Goal: Task Accomplishment & Management: Use online tool/utility

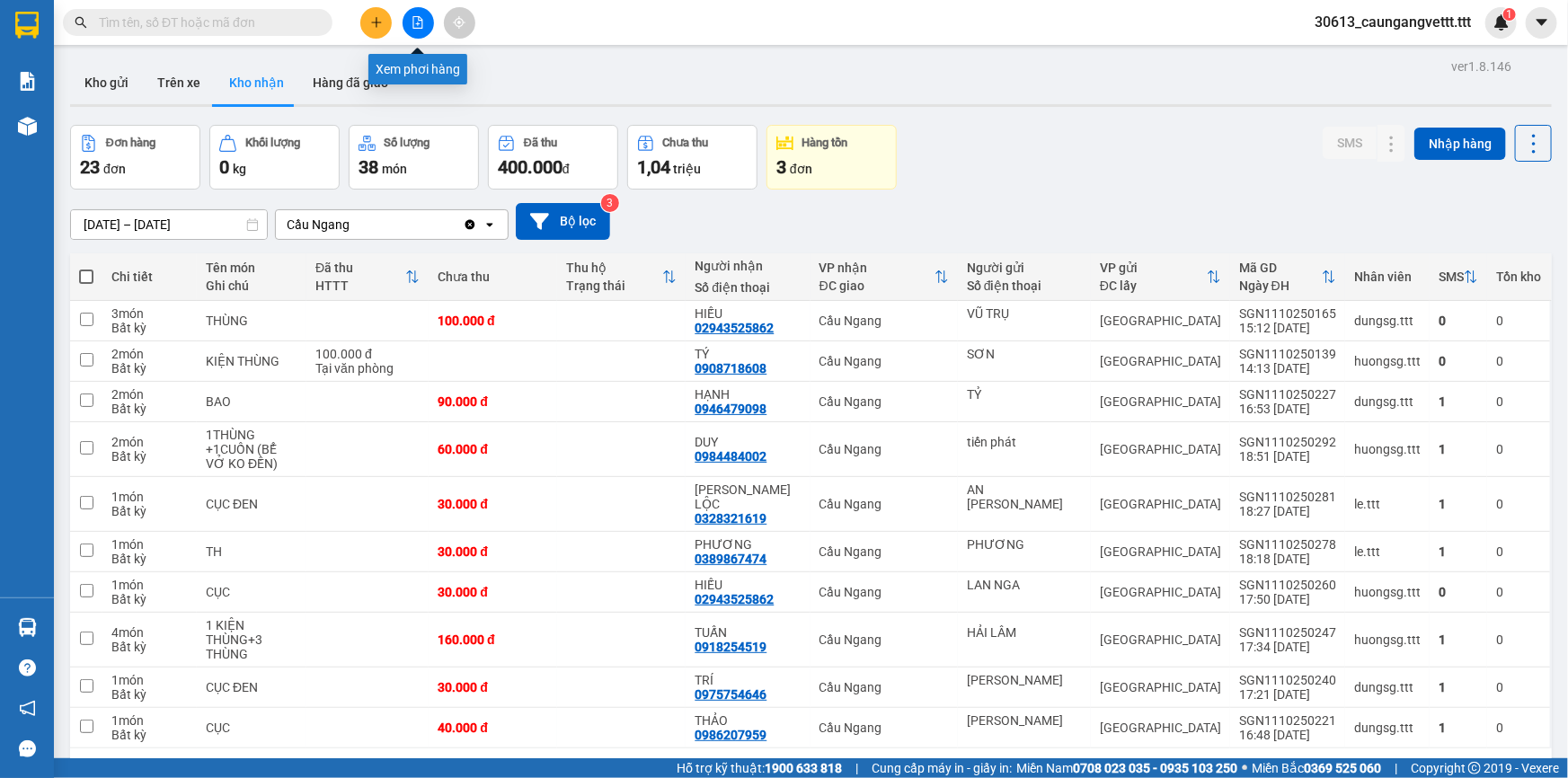
click at [414, 20] on icon "file-add" at bounding box center [417, 22] width 13 height 13
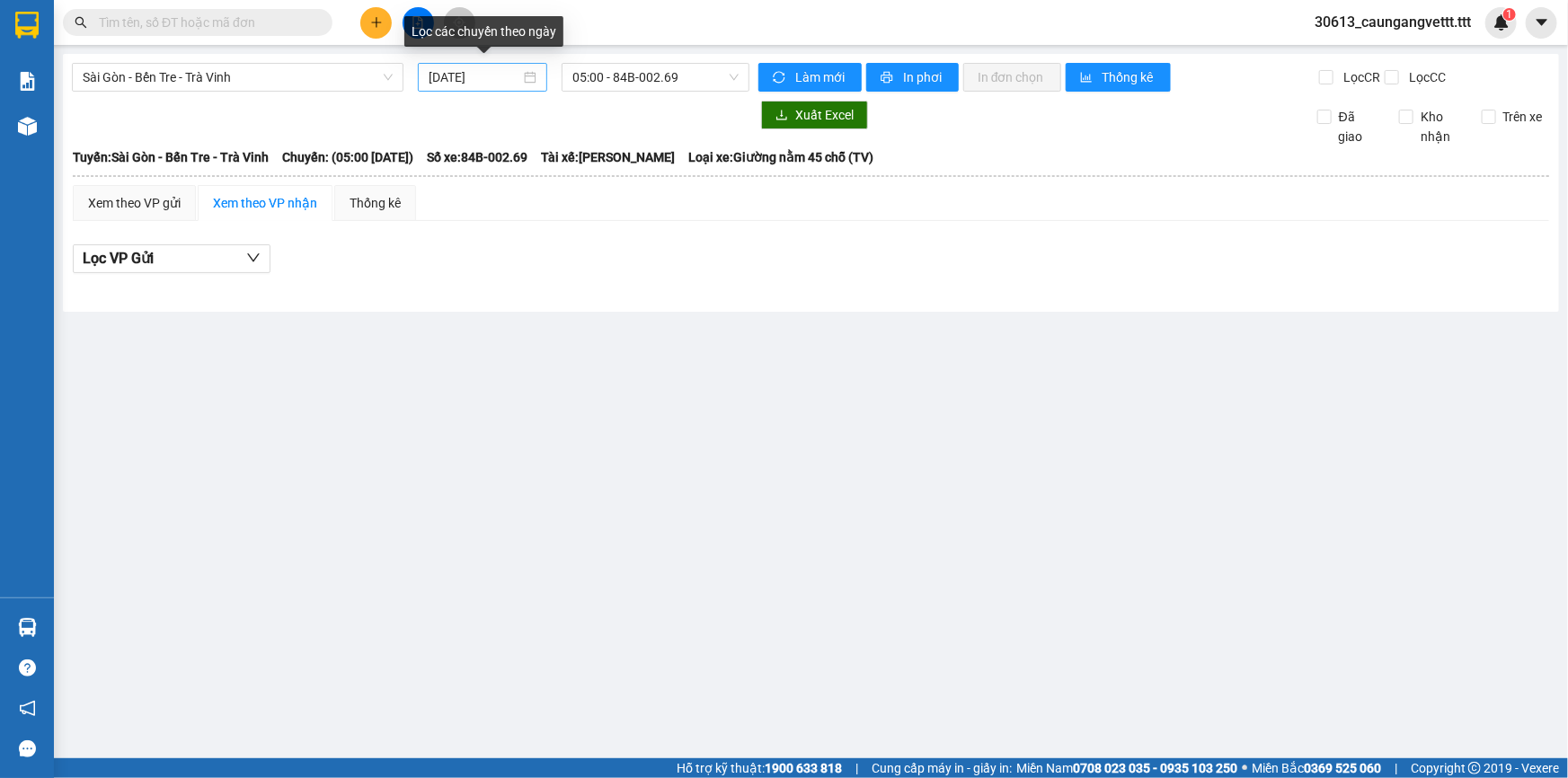
click at [448, 71] on input "[DATE]" at bounding box center [474, 78] width 91 height 20
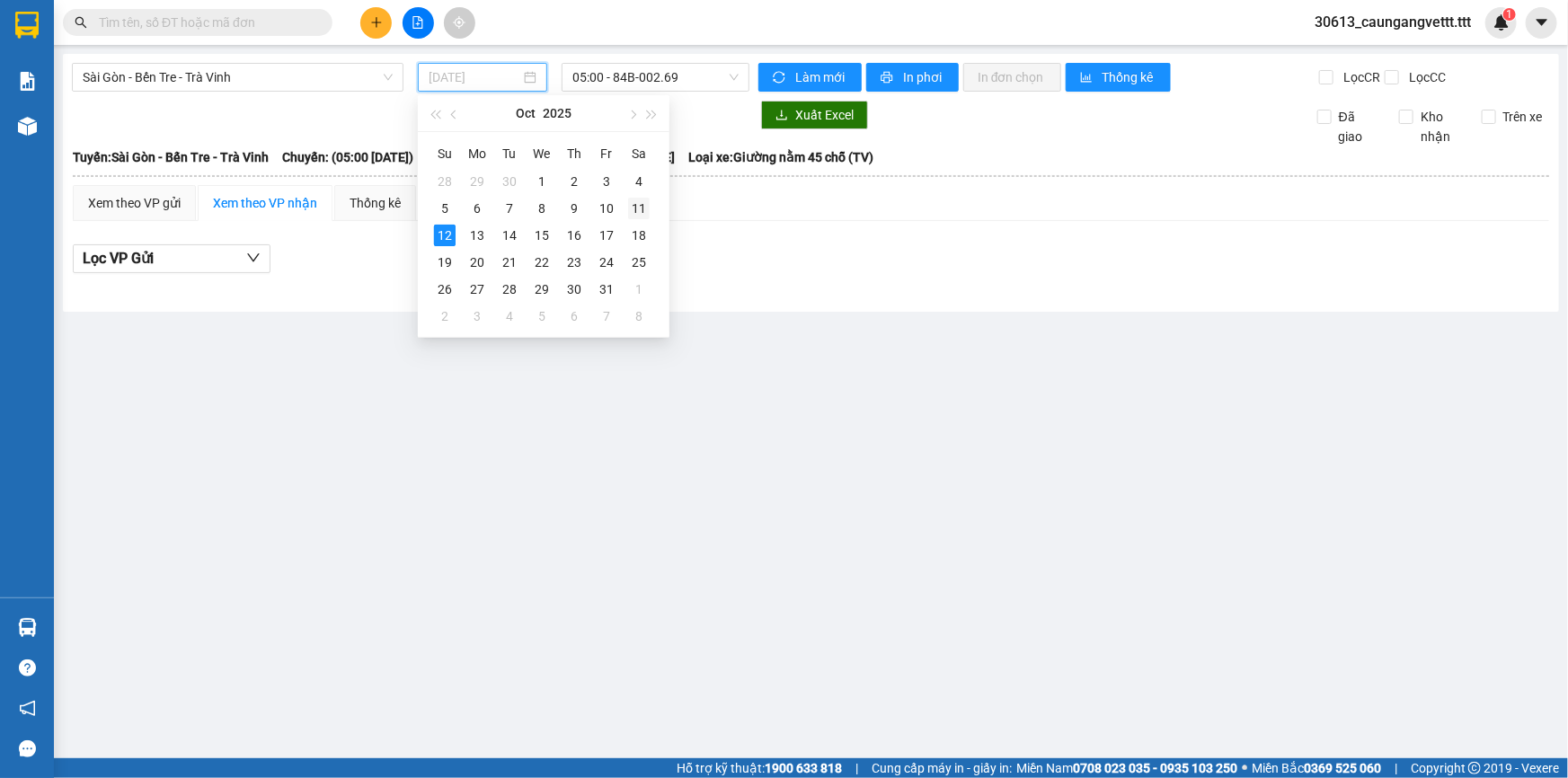
click at [636, 211] on div "11" at bounding box center [639, 209] width 22 height 22
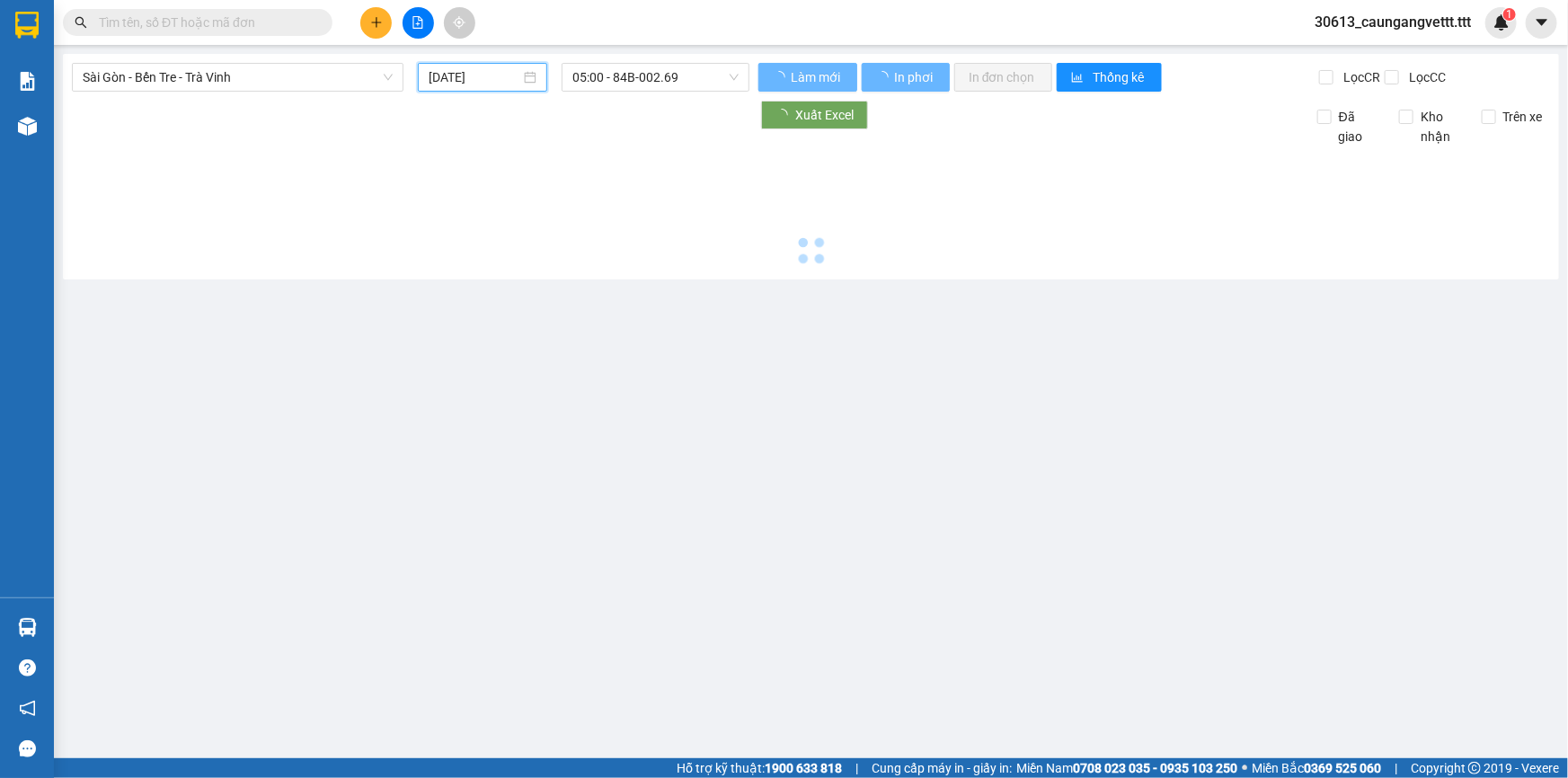
type input "[DATE]"
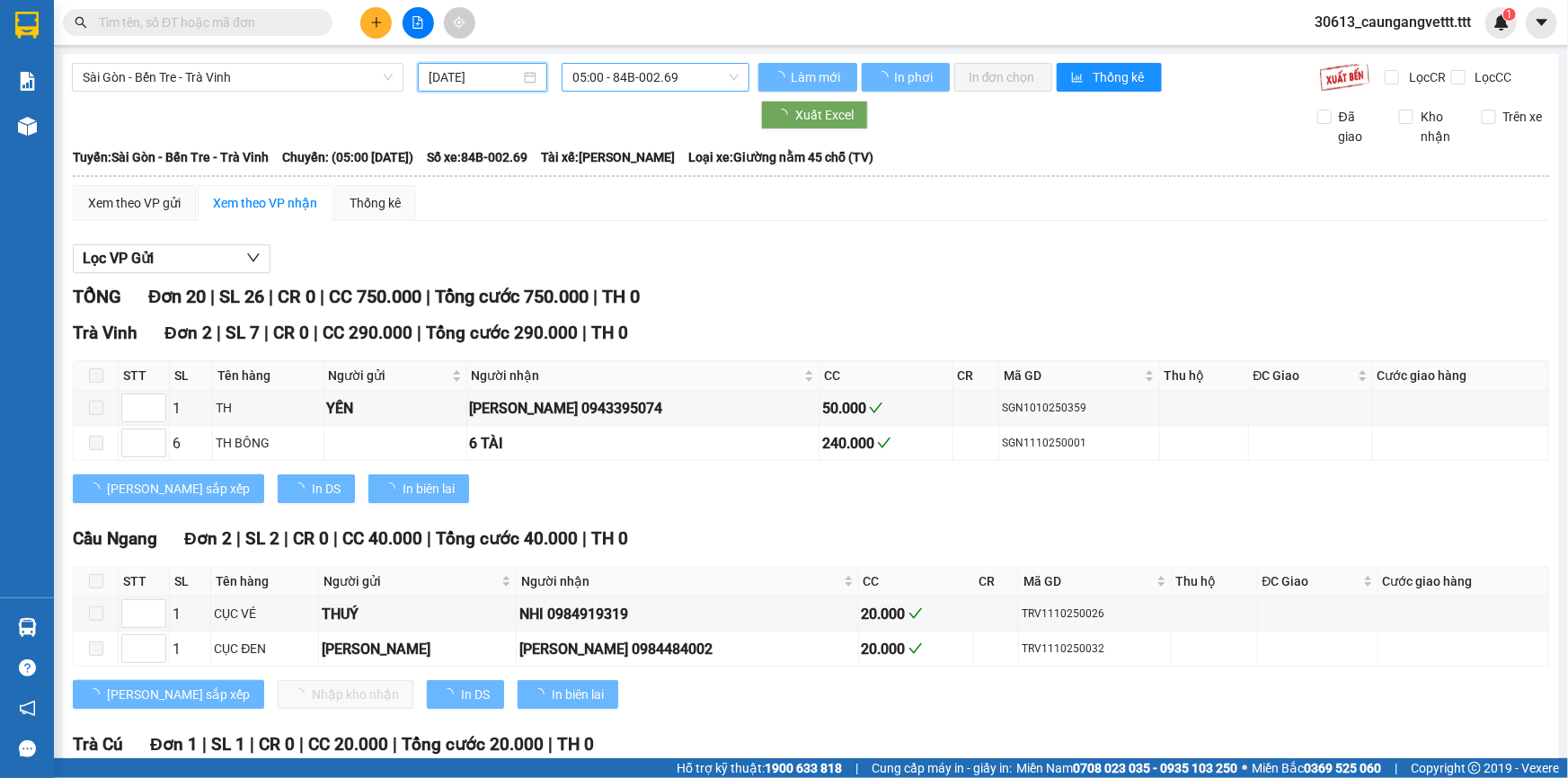
click at [622, 71] on span "05:00 - 84B-002.69" at bounding box center [654, 77] width 166 height 27
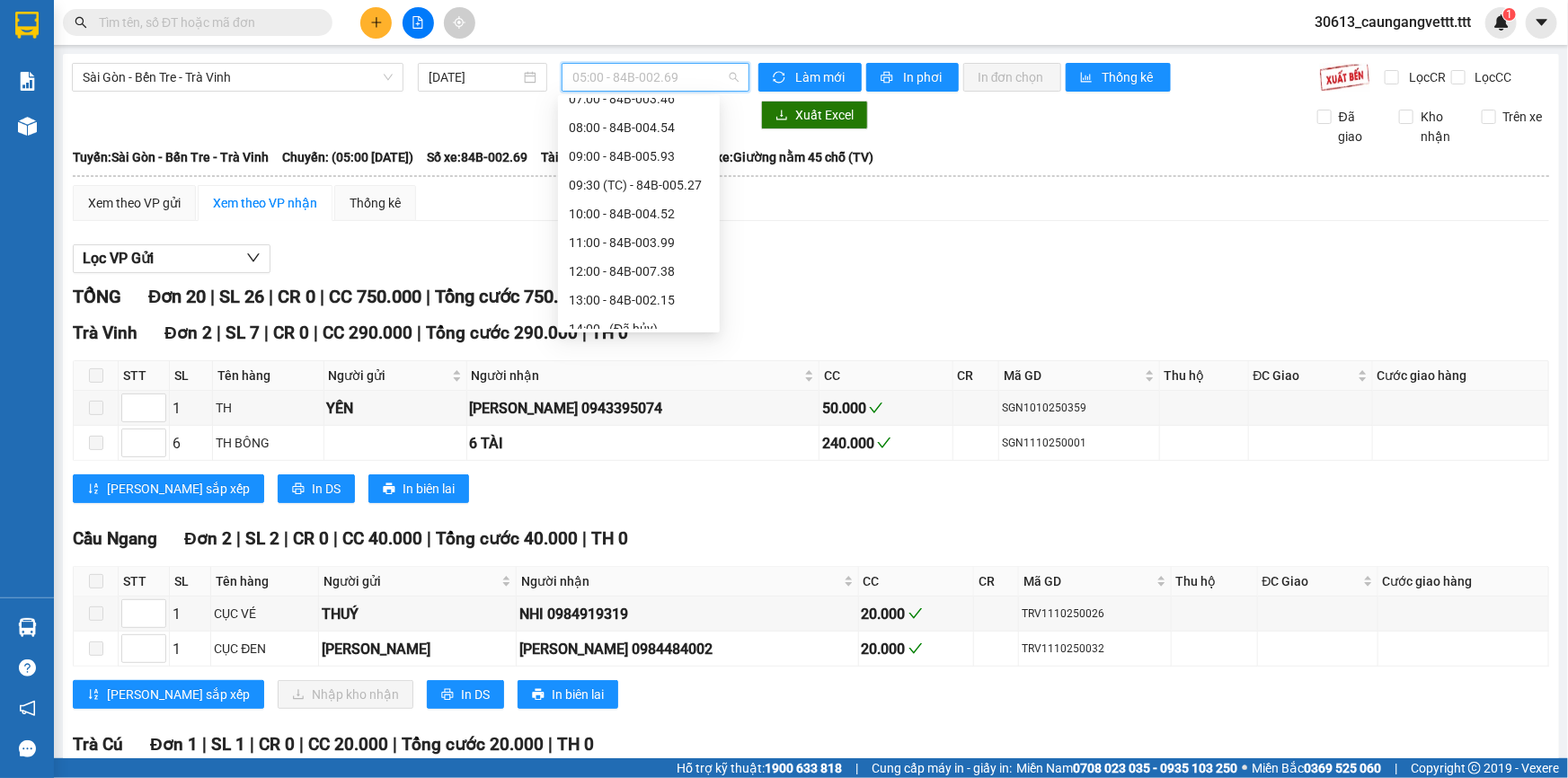
scroll to position [344, 0]
click at [605, 202] on div "18:00 - 84B-002.64" at bounding box center [639, 201] width 140 height 20
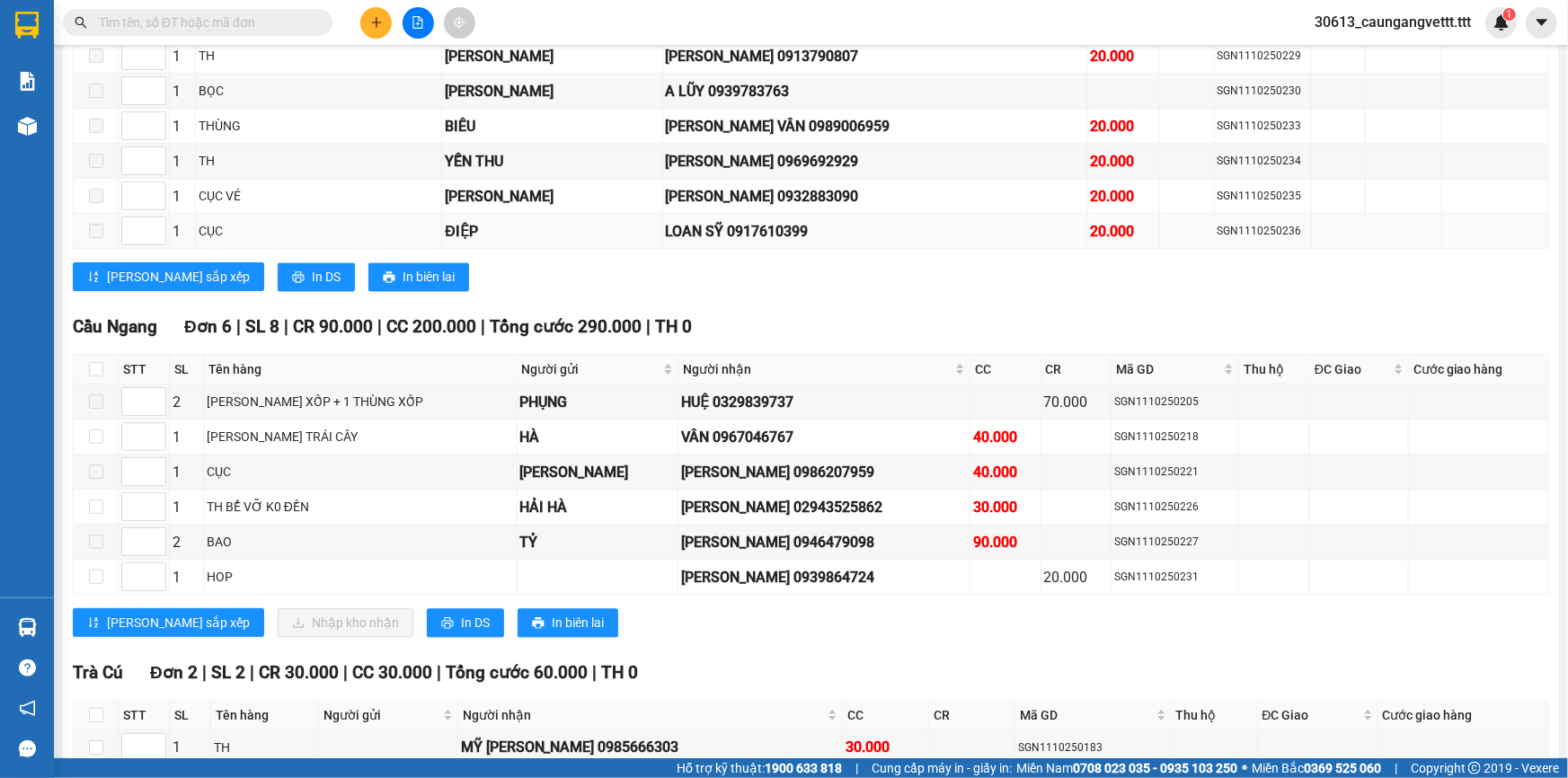
scroll to position [1797, 0]
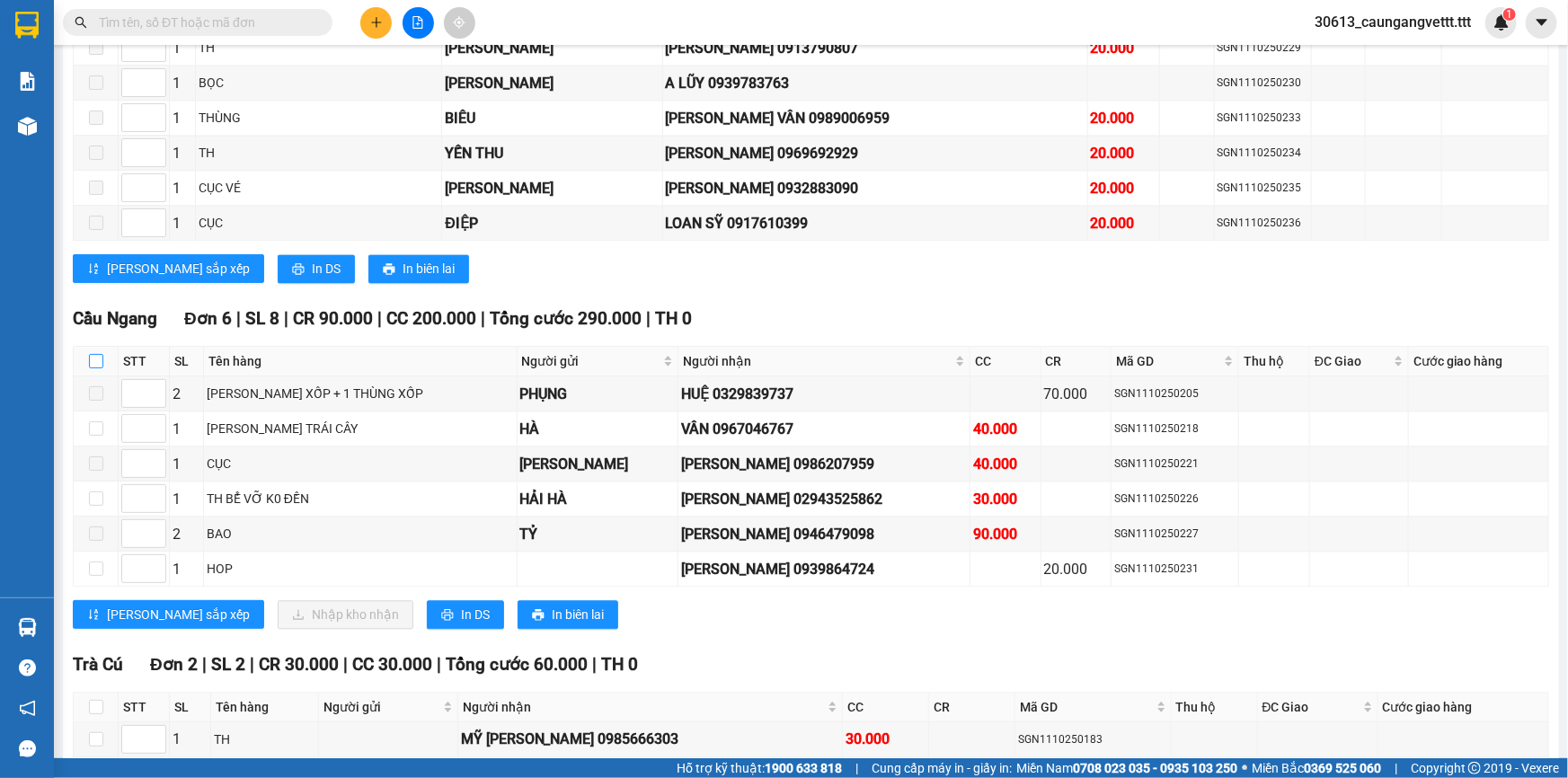
click at [97, 354] on input "checkbox" at bounding box center [96, 361] width 14 height 14
checkbox input "true"
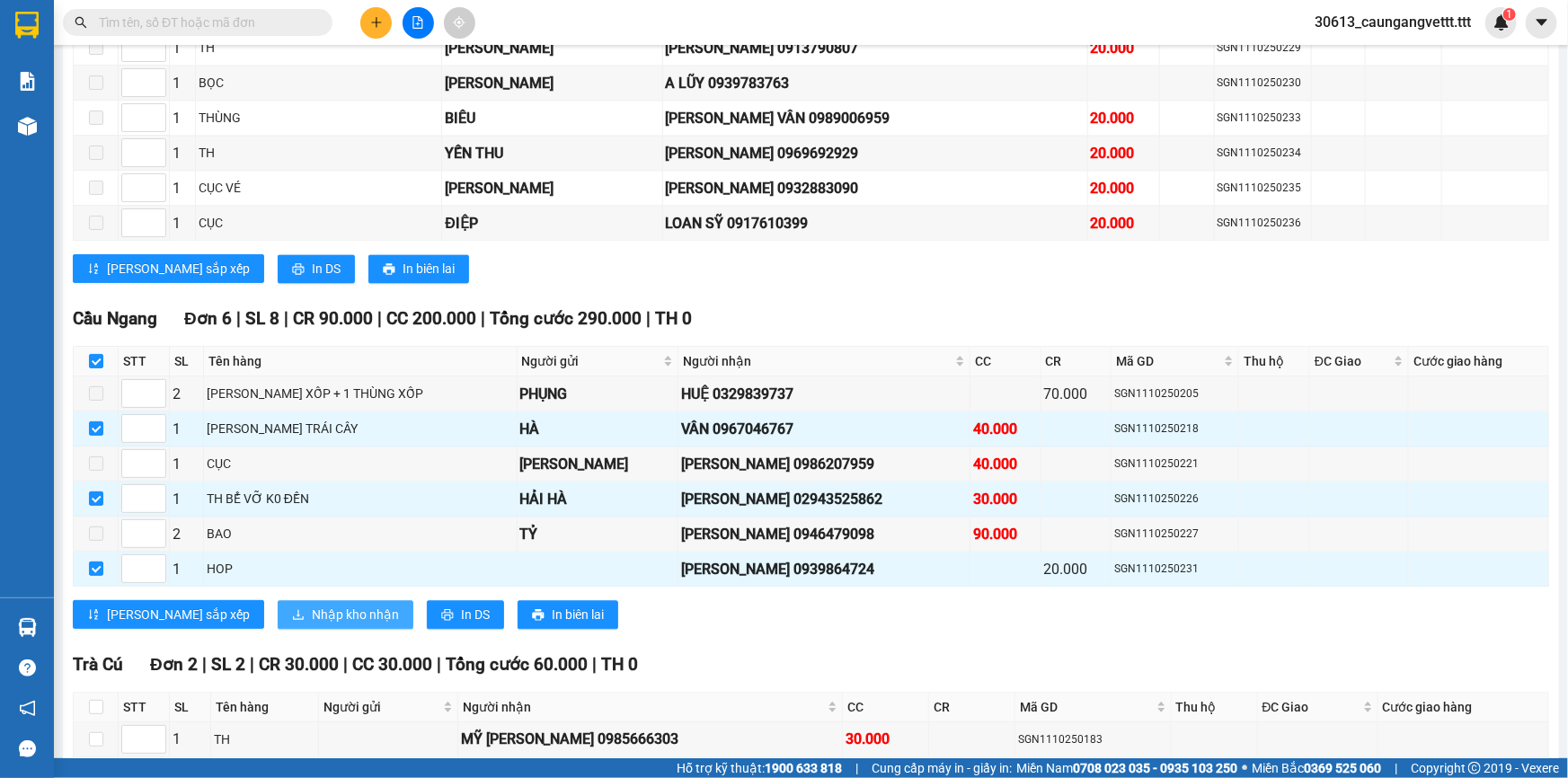
click at [312, 605] on span "Nhập kho nhận" at bounding box center [356, 615] width 87 height 20
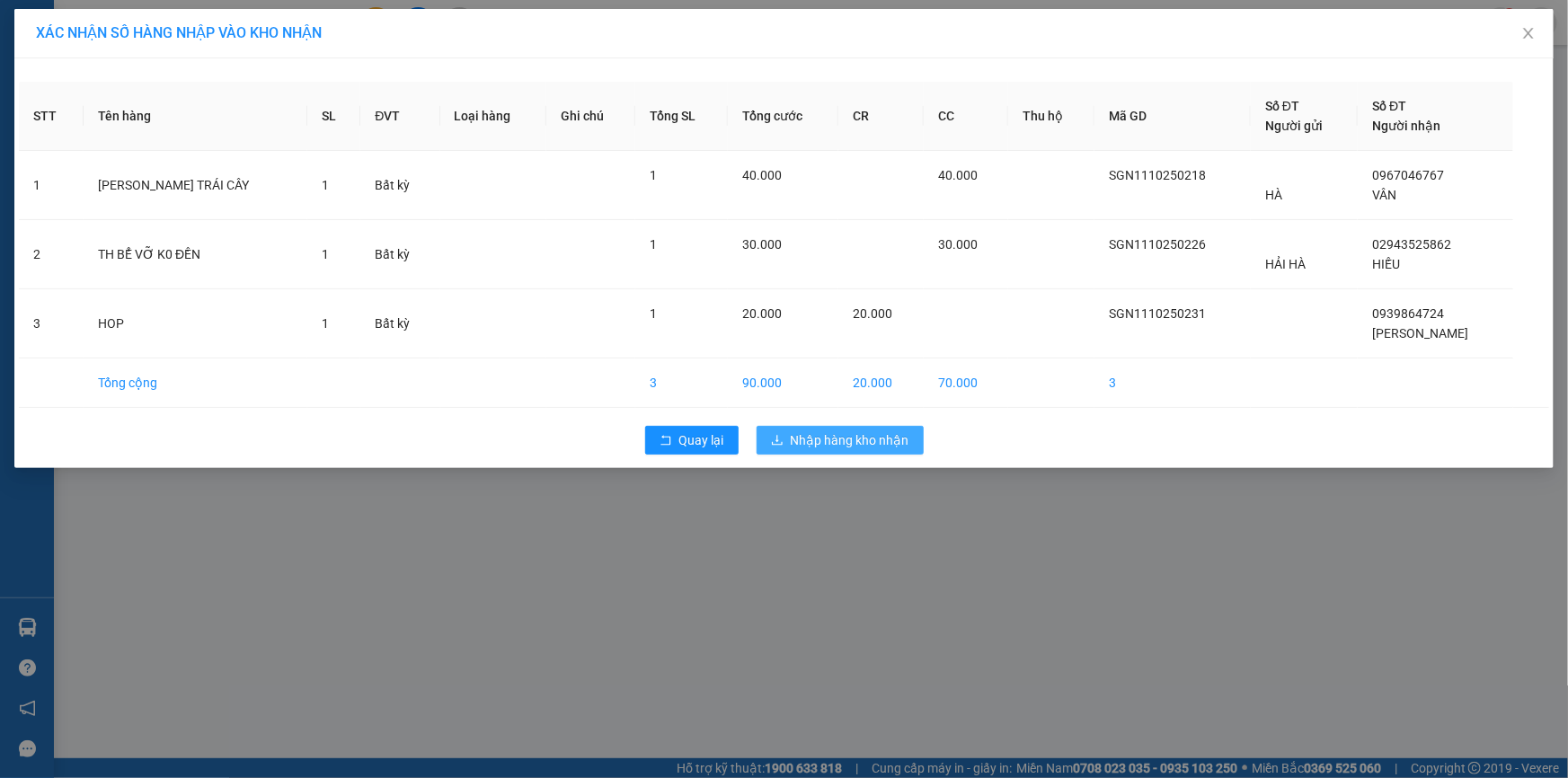
click at [858, 439] on span "Nhập hàng kho nhận" at bounding box center [849, 440] width 118 height 20
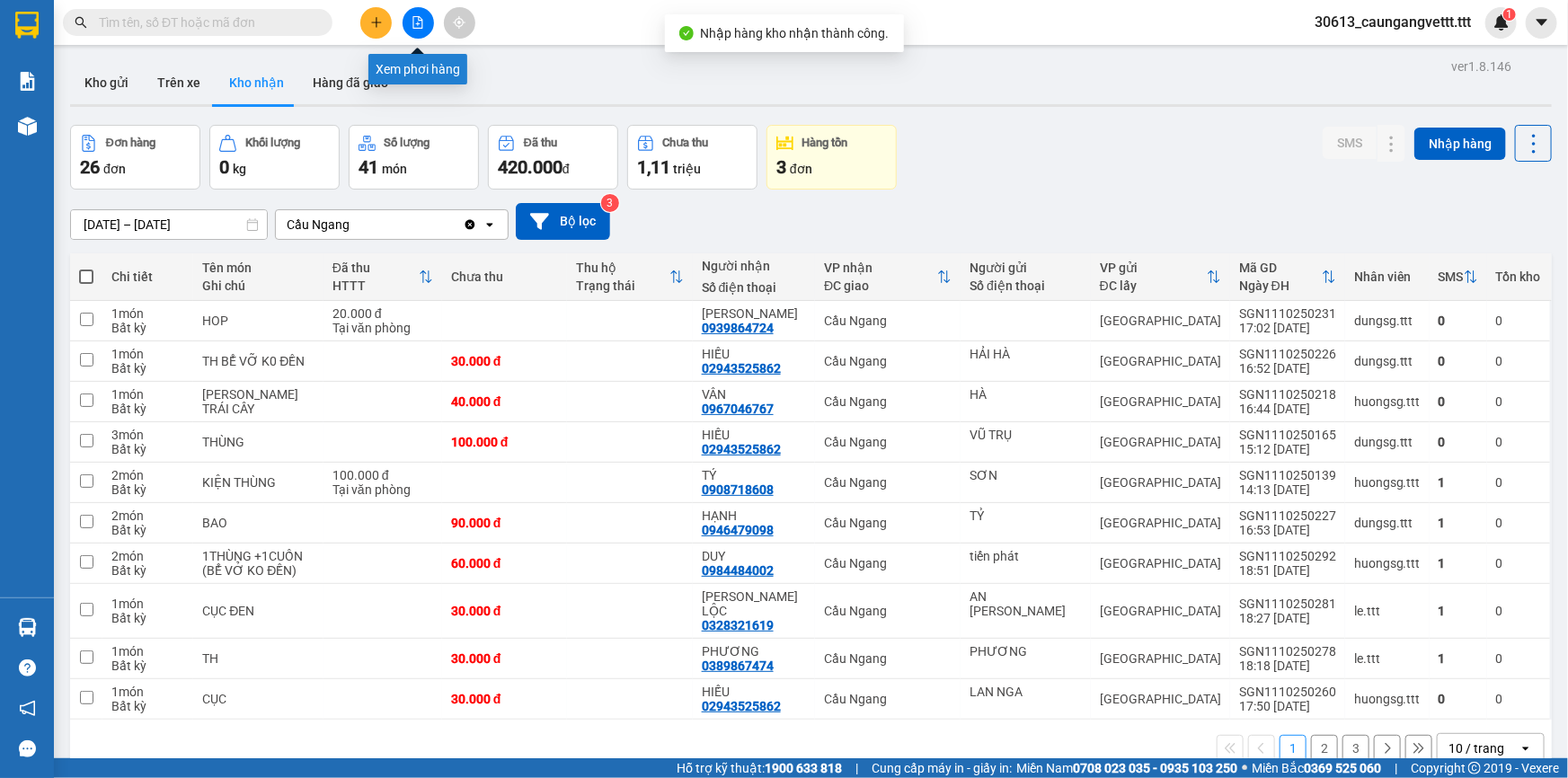
click at [414, 22] on icon "file-add" at bounding box center [417, 22] width 13 height 13
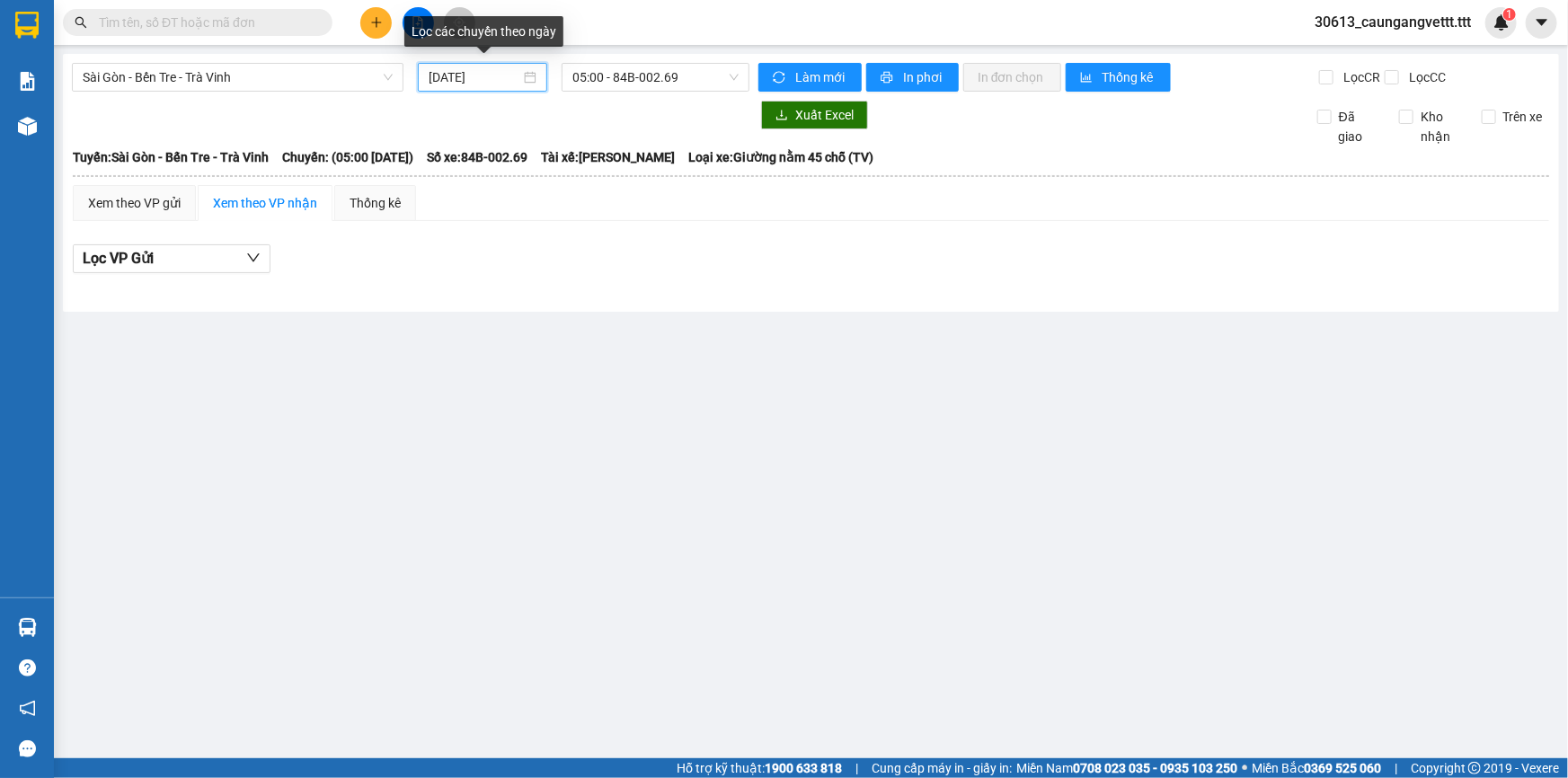
click at [434, 78] on input "[DATE]" at bounding box center [474, 78] width 91 height 20
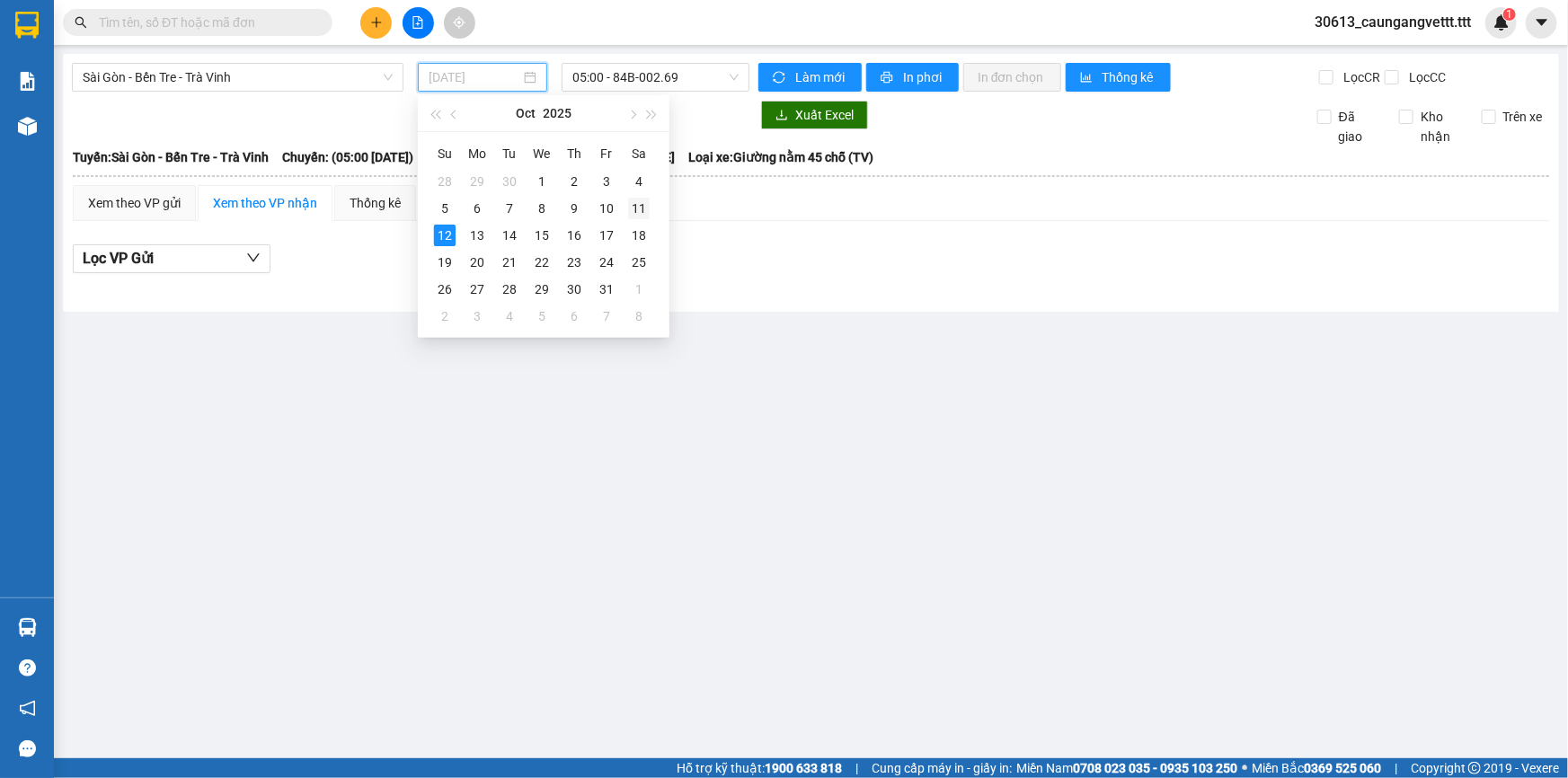
click at [633, 206] on div "11" at bounding box center [639, 209] width 22 height 22
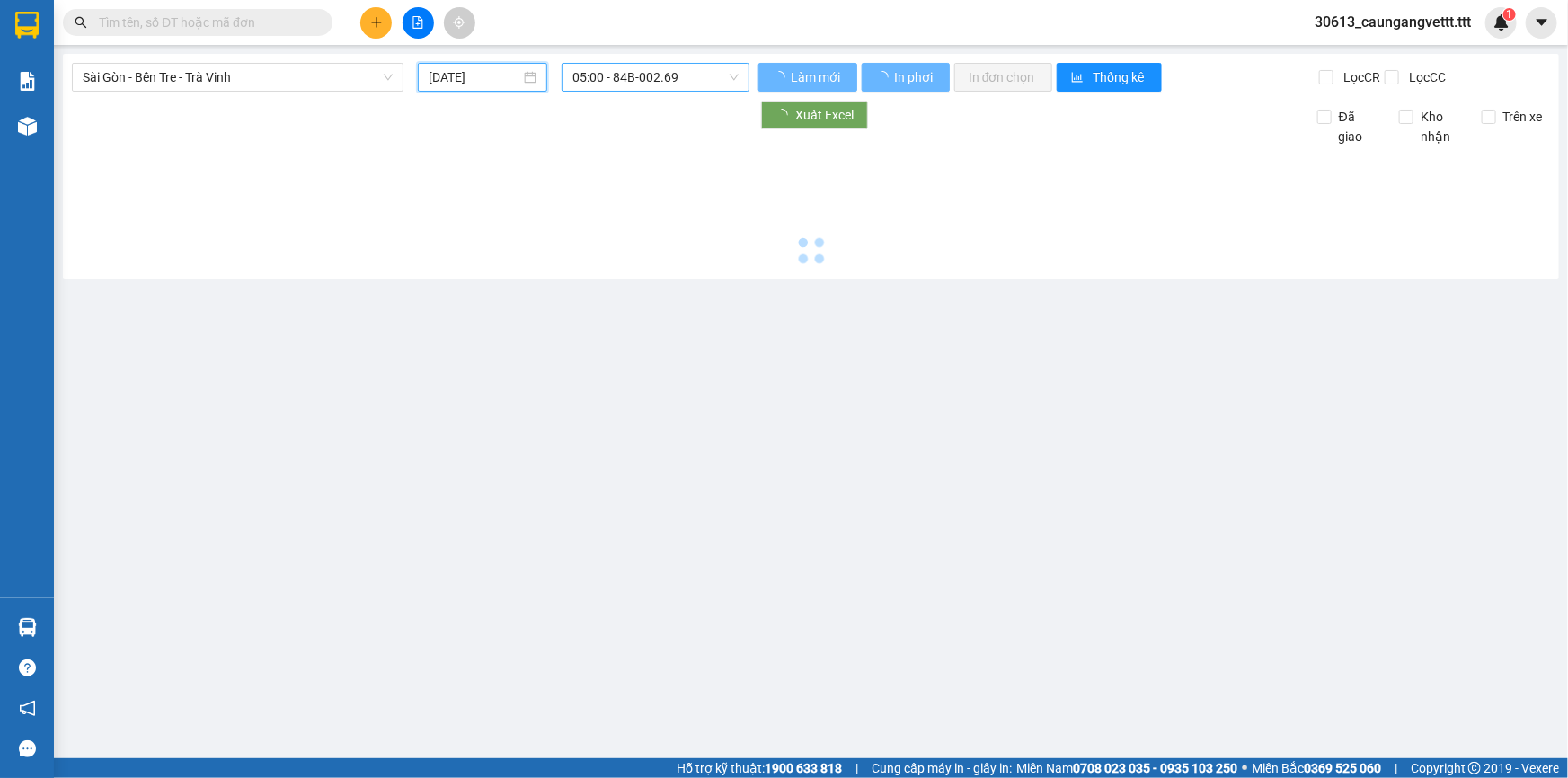
type input "[DATE]"
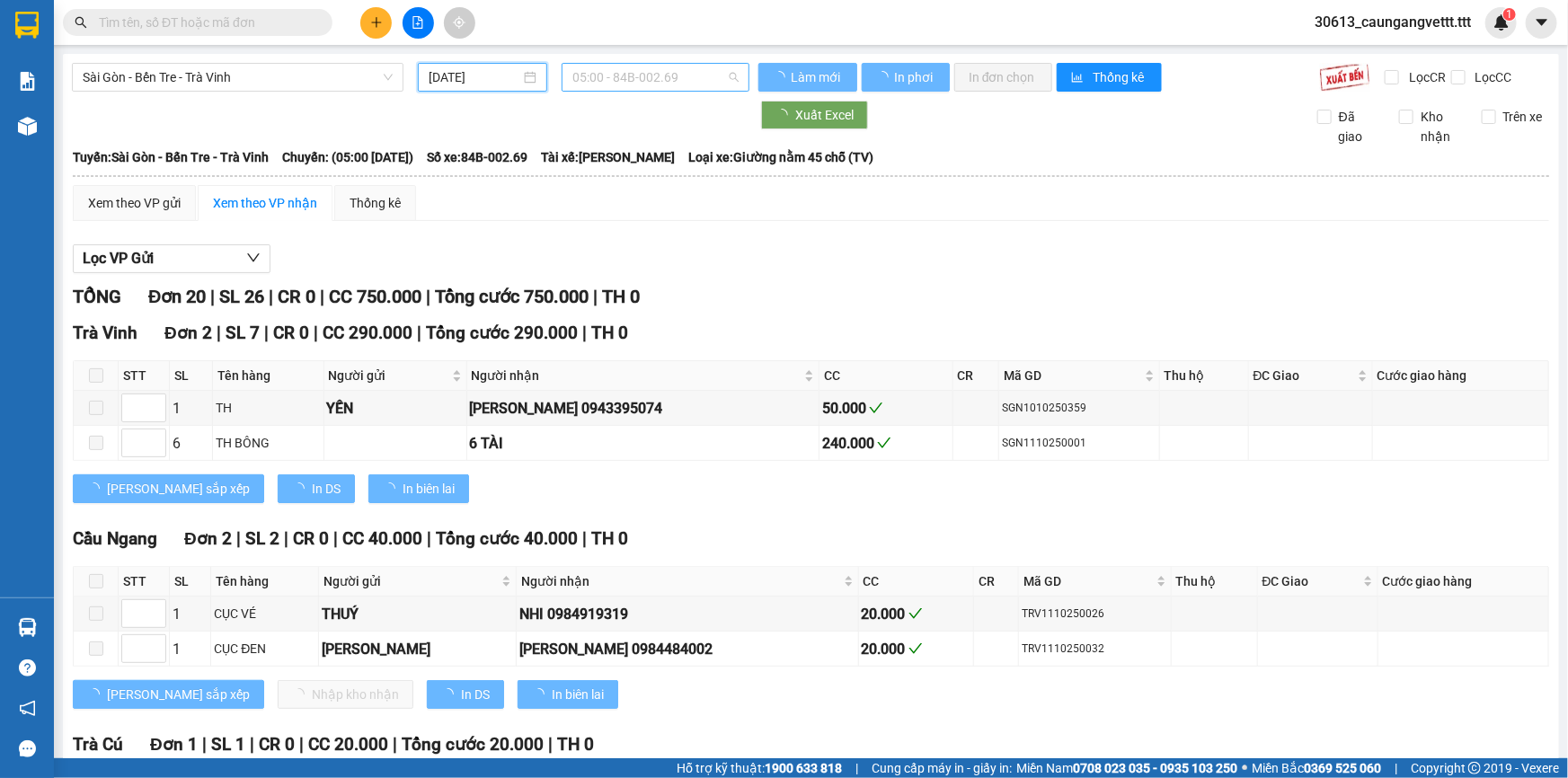
click at [646, 75] on span "05:00 - 84B-002.69" at bounding box center [654, 77] width 166 height 27
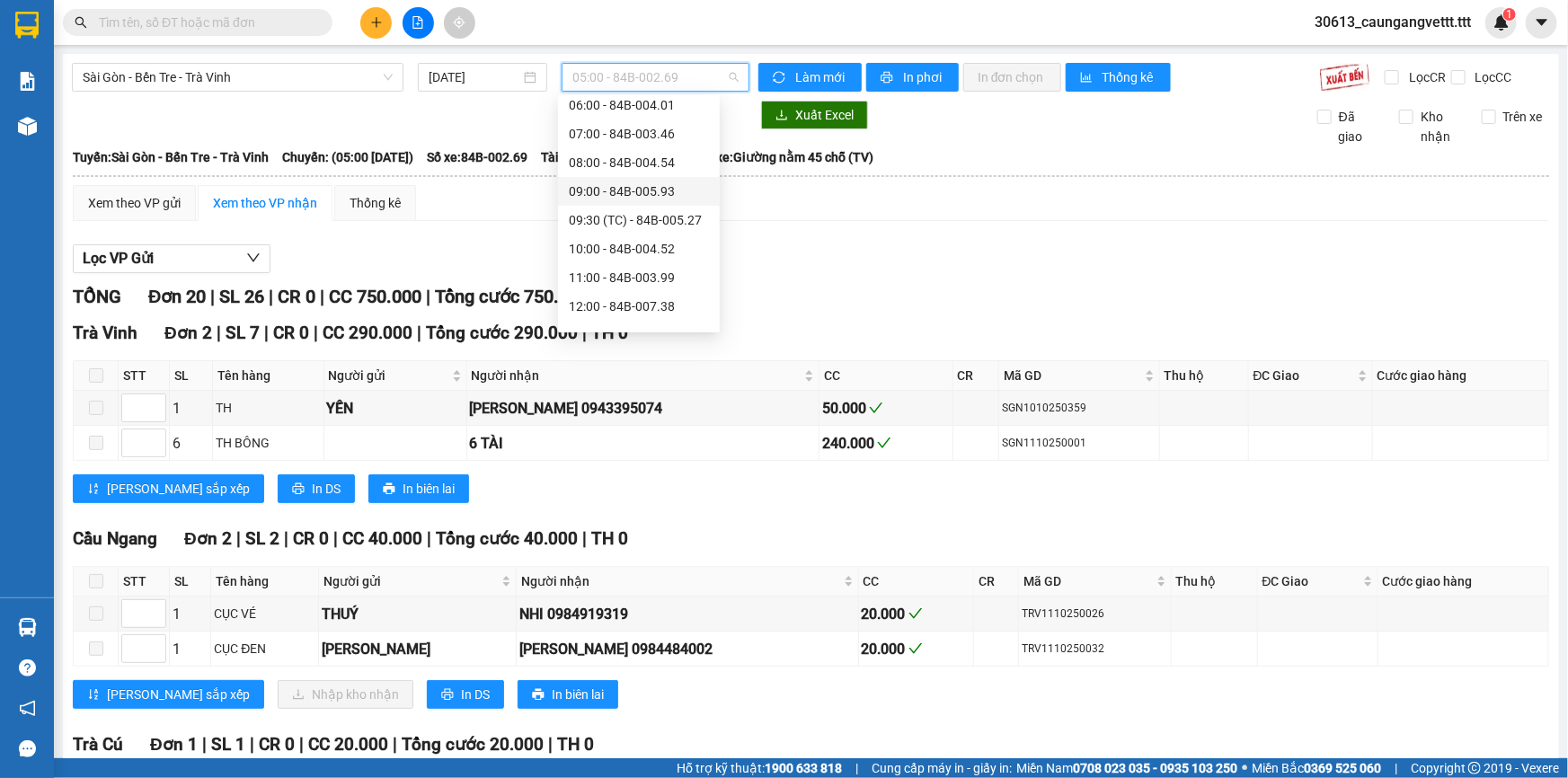
scroll to position [218, 0]
click at [610, 240] on div "15:00 - 84B-002.11" at bounding box center [639, 240] width 140 height 20
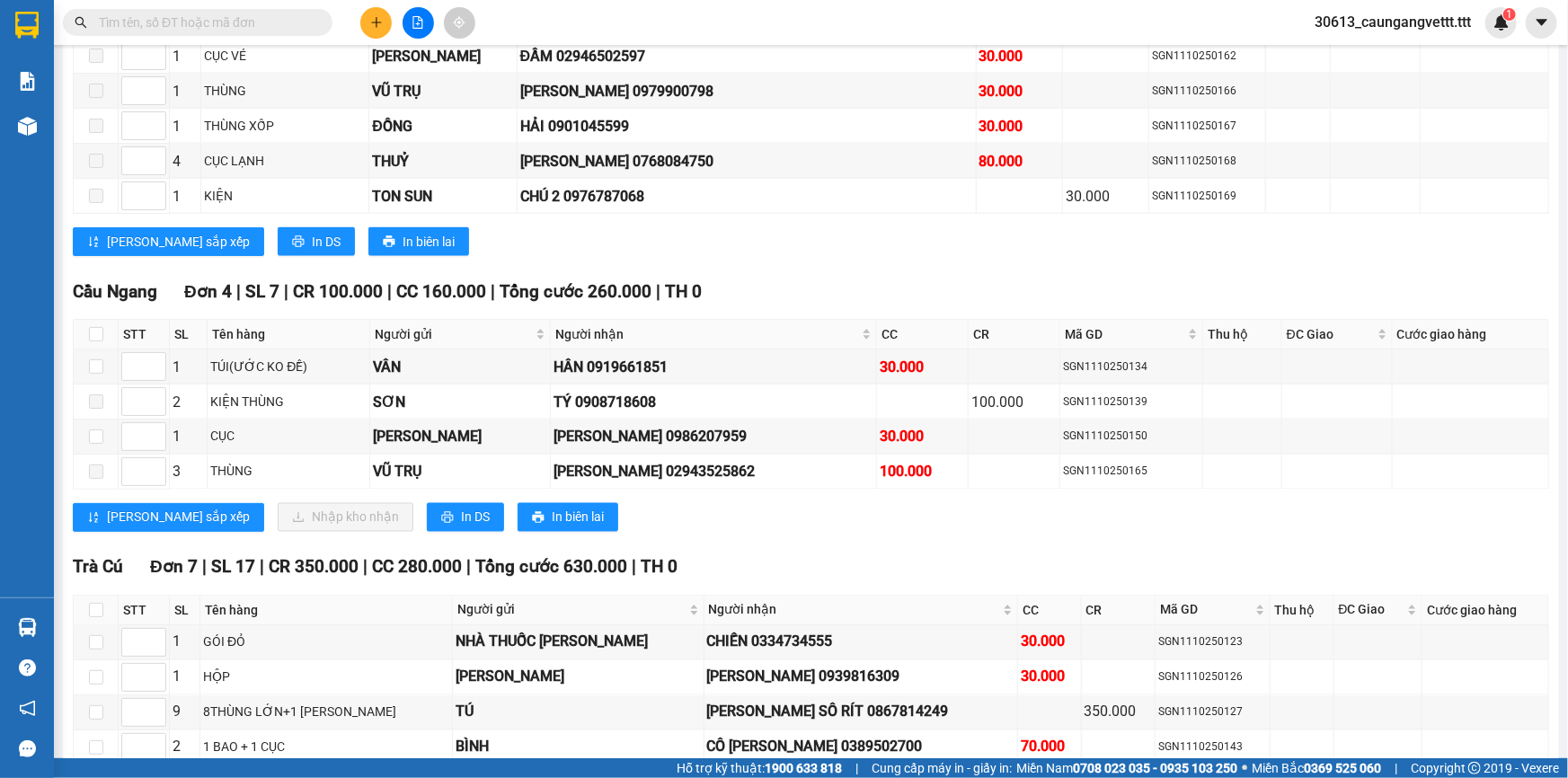
scroll to position [1307, 0]
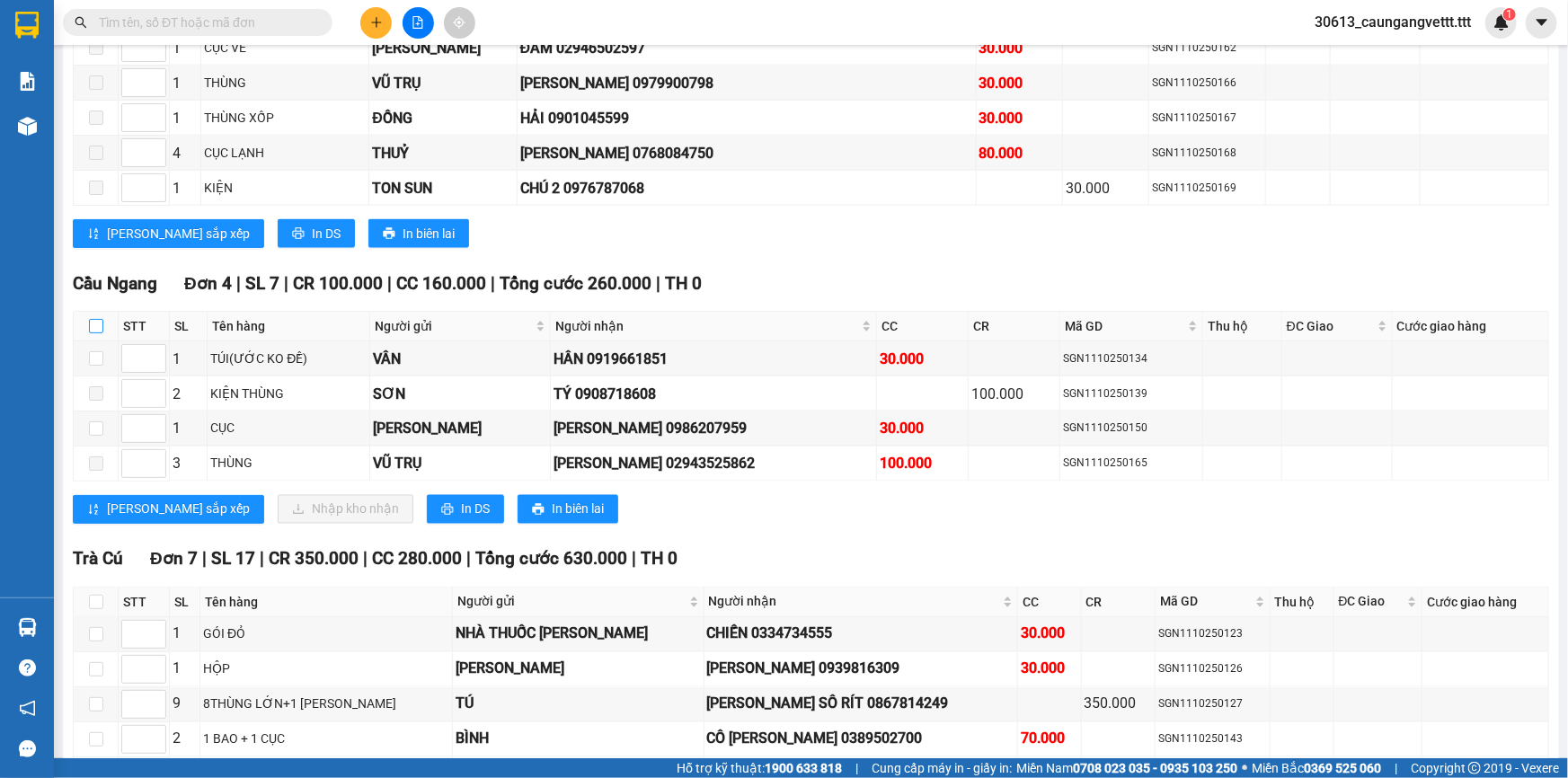
click at [93, 319] on input "checkbox" at bounding box center [96, 326] width 14 height 14
checkbox input "true"
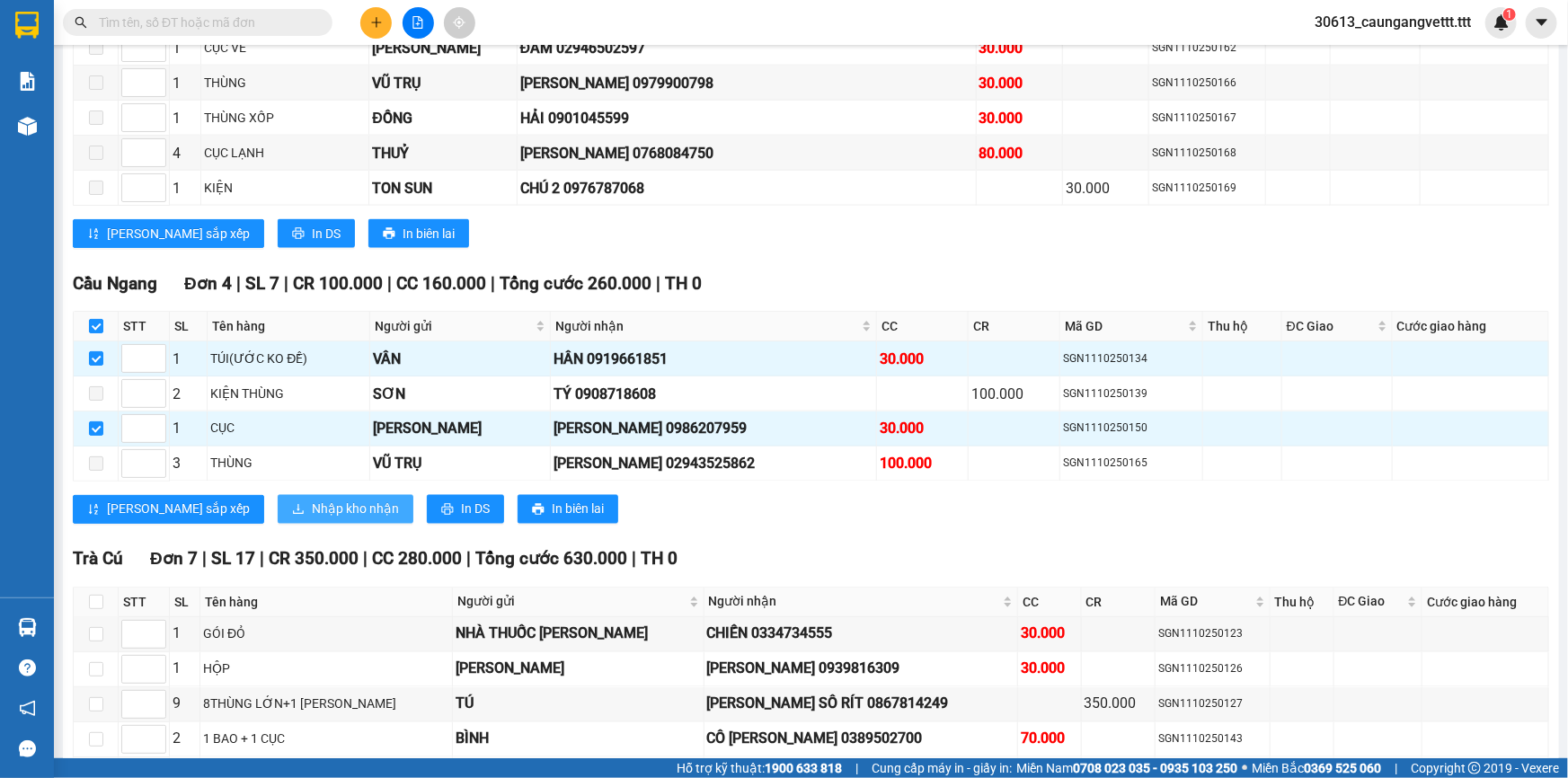
click at [312, 500] on span "Nhập kho nhận" at bounding box center [356, 510] width 87 height 20
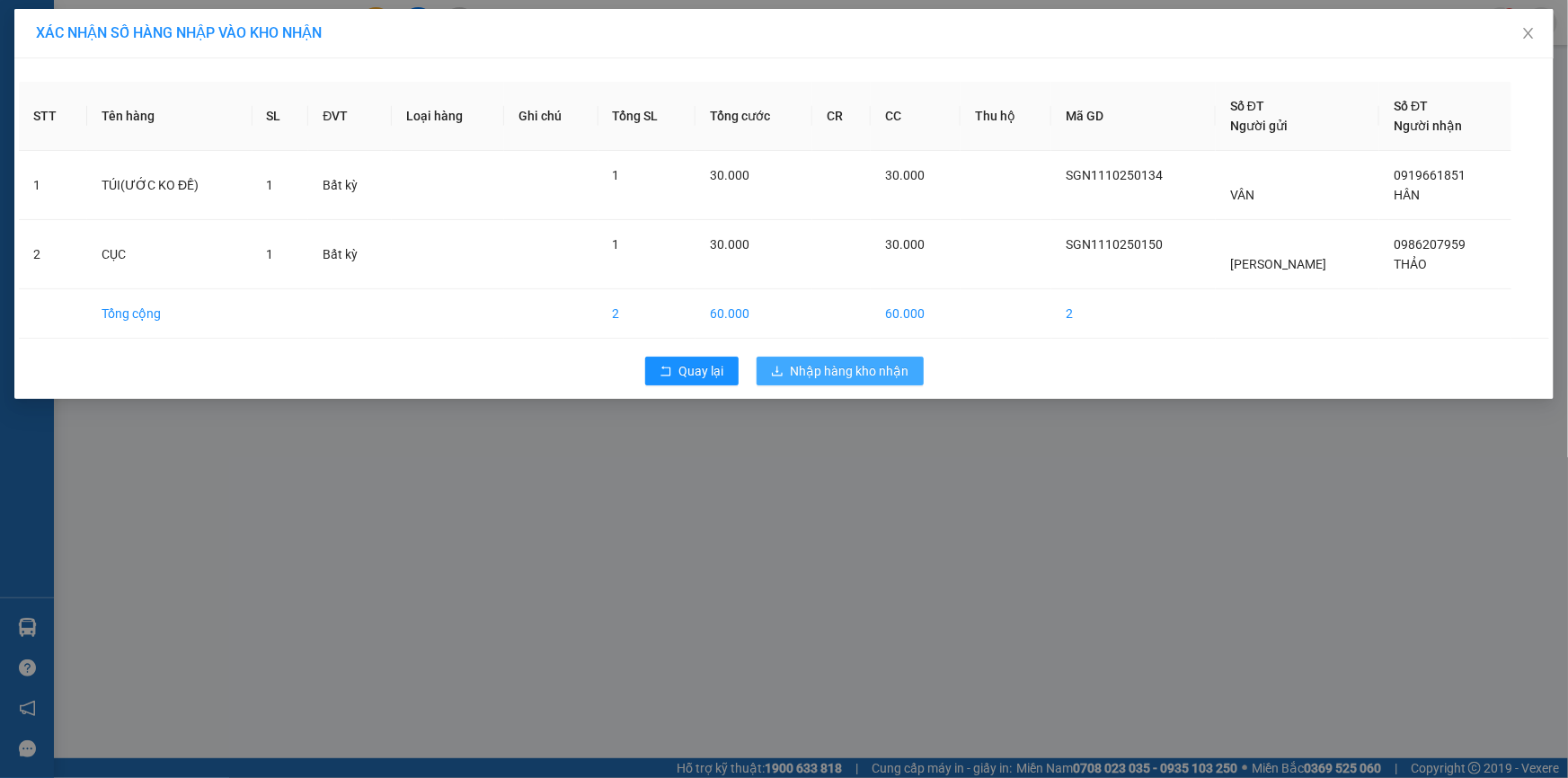
click at [839, 373] on span "Nhập hàng kho nhận" at bounding box center [849, 372] width 118 height 20
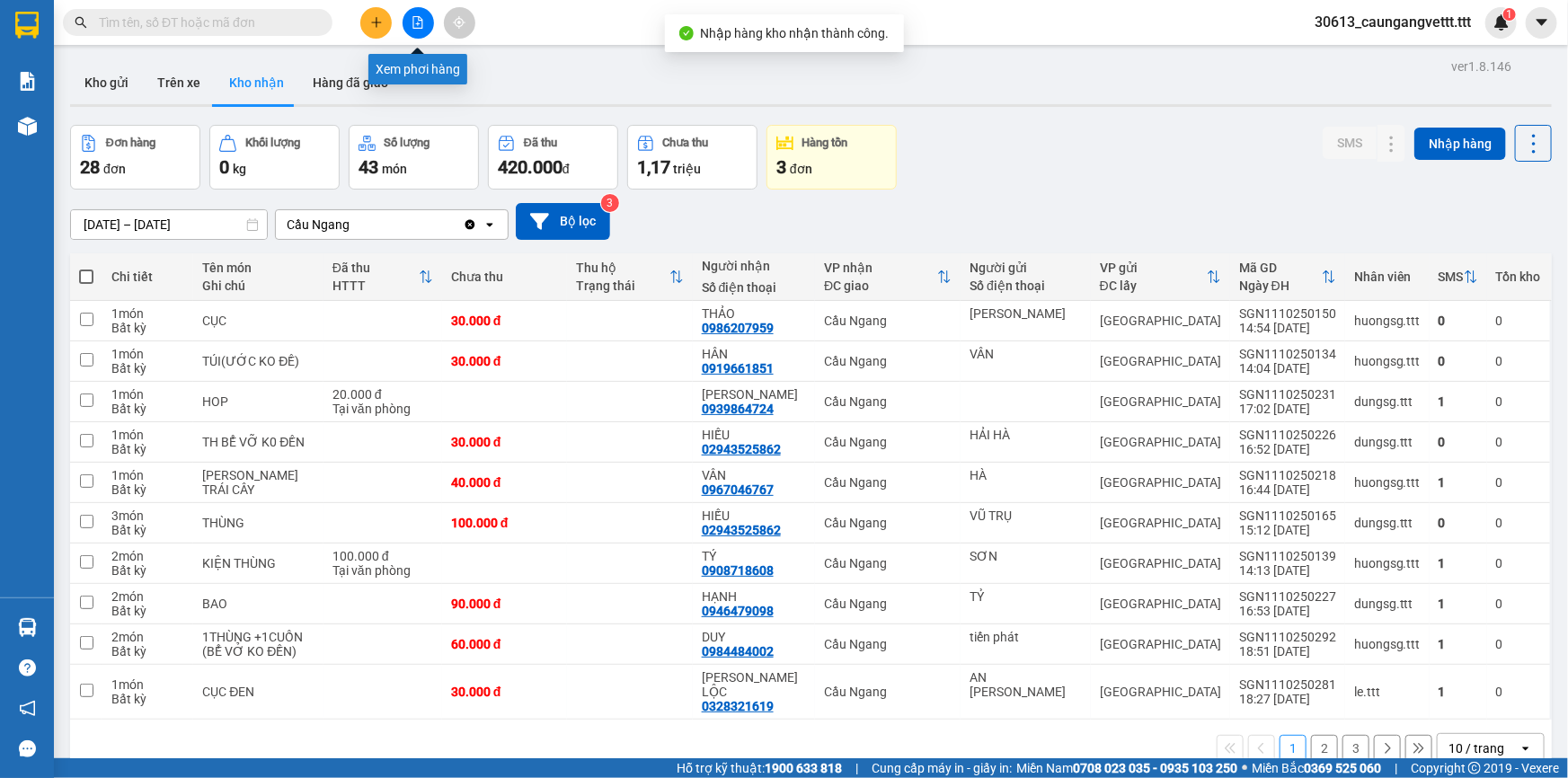
click at [411, 24] on icon "file-add" at bounding box center [417, 22] width 13 height 13
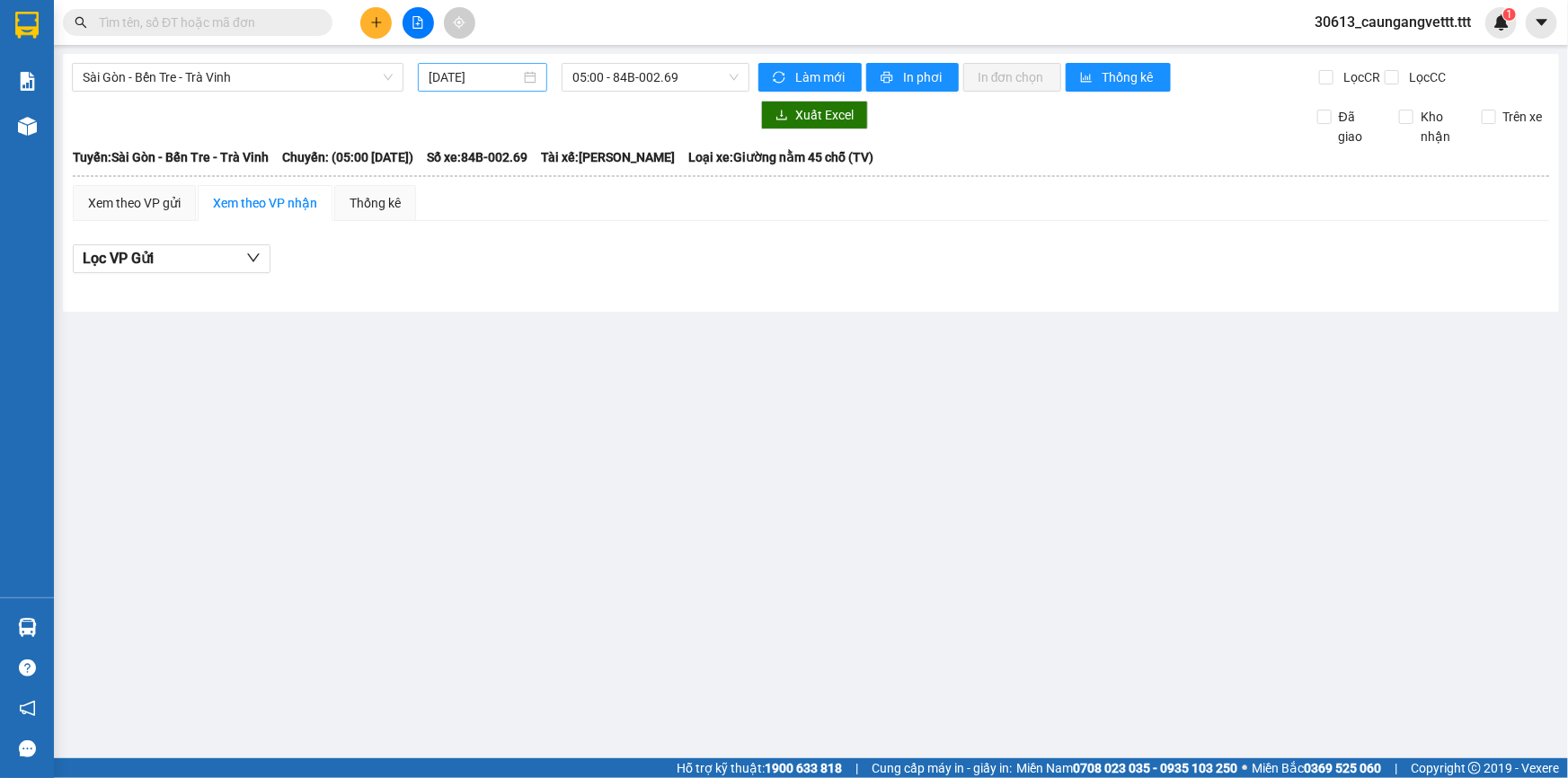
click at [440, 77] on input "[DATE]" at bounding box center [474, 78] width 91 height 20
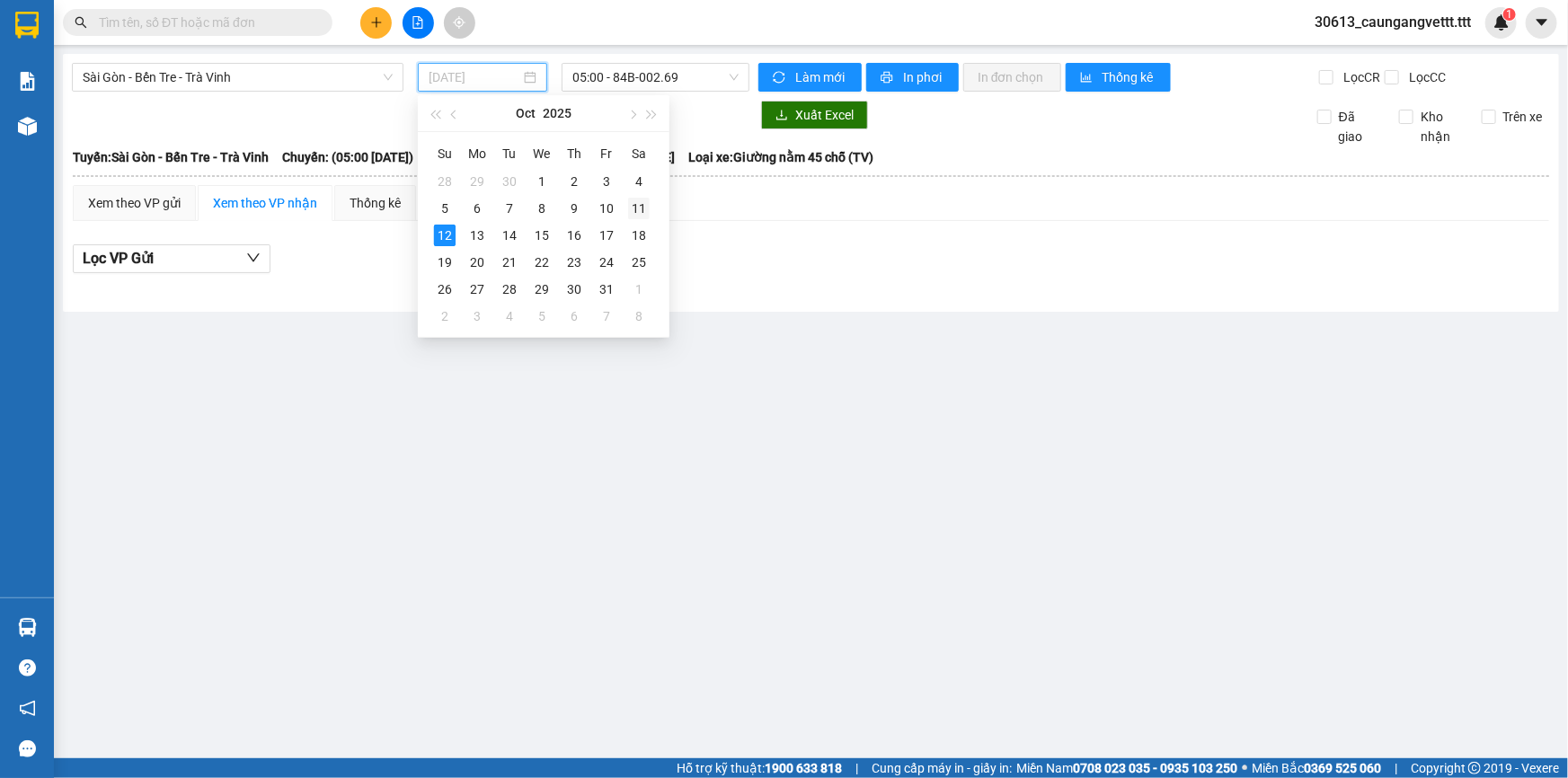
click at [636, 210] on div "11" at bounding box center [639, 209] width 22 height 22
type input "[DATE]"
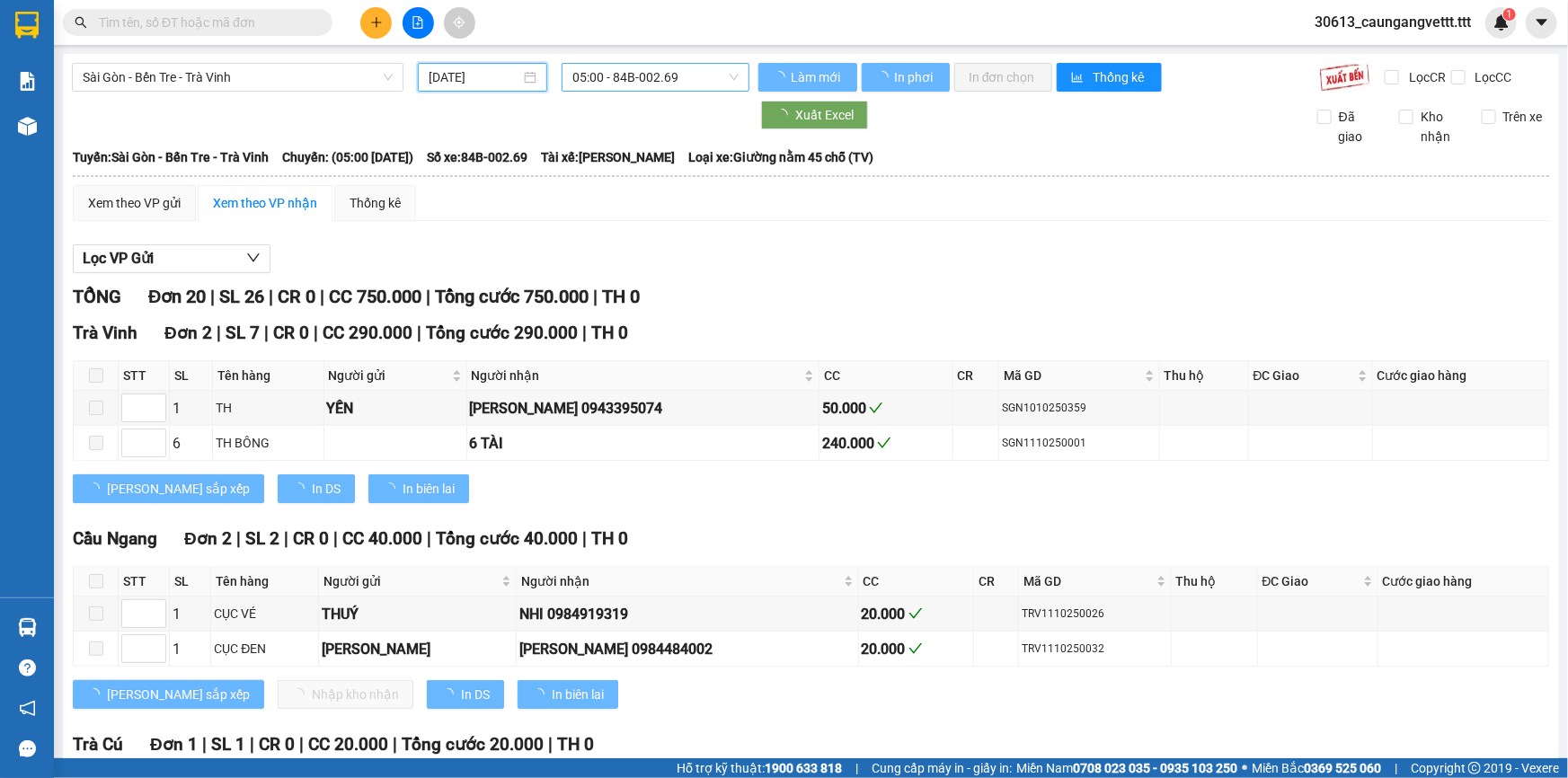
click at [651, 76] on span "05:00 - 84B-002.69" at bounding box center [654, 77] width 166 height 27
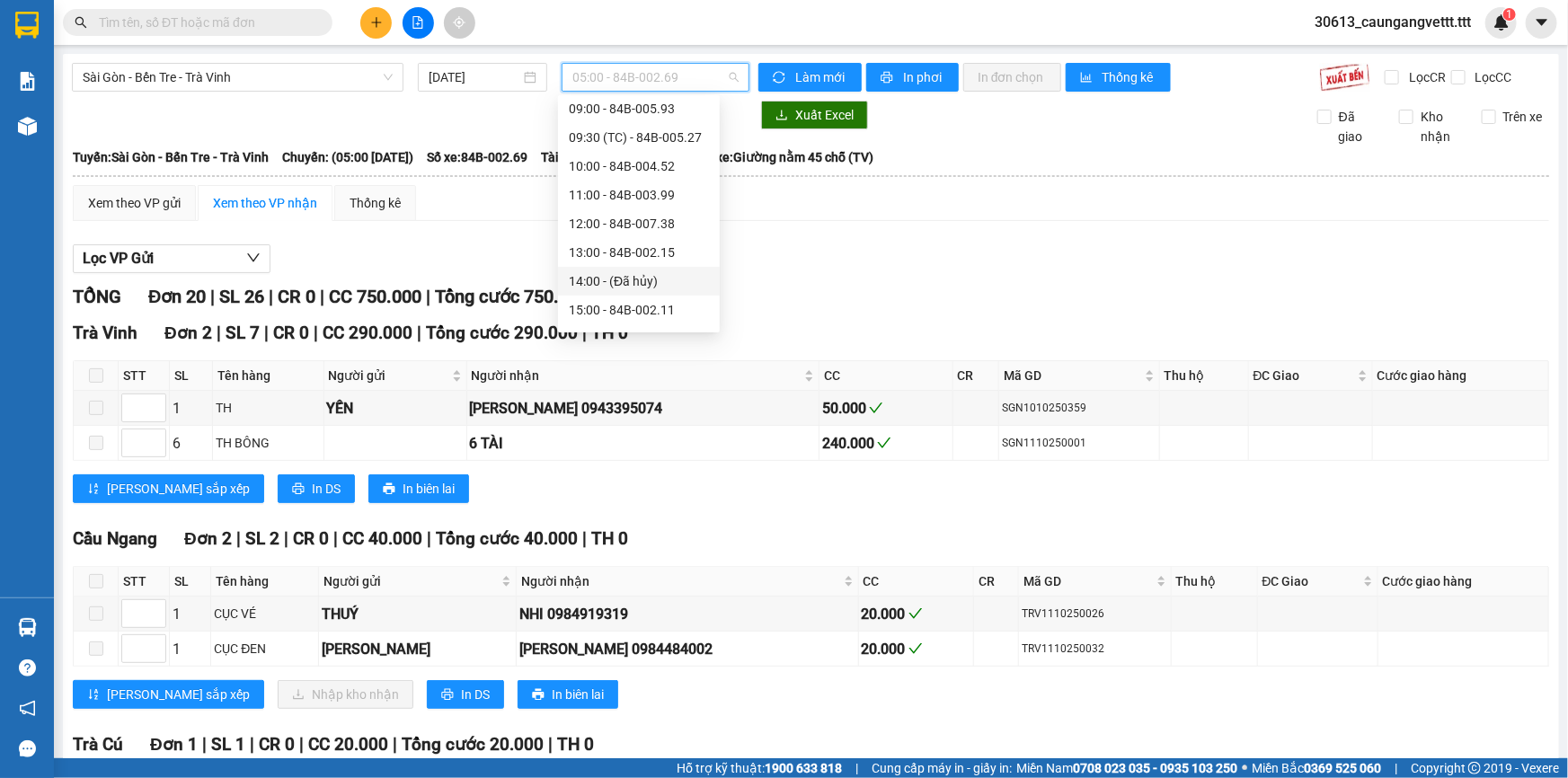
scroll to position [344, 0]
click at [611, 312] on div "22:00 - 84B-010.68" at bounding box center [639, 316] width 140 height 20
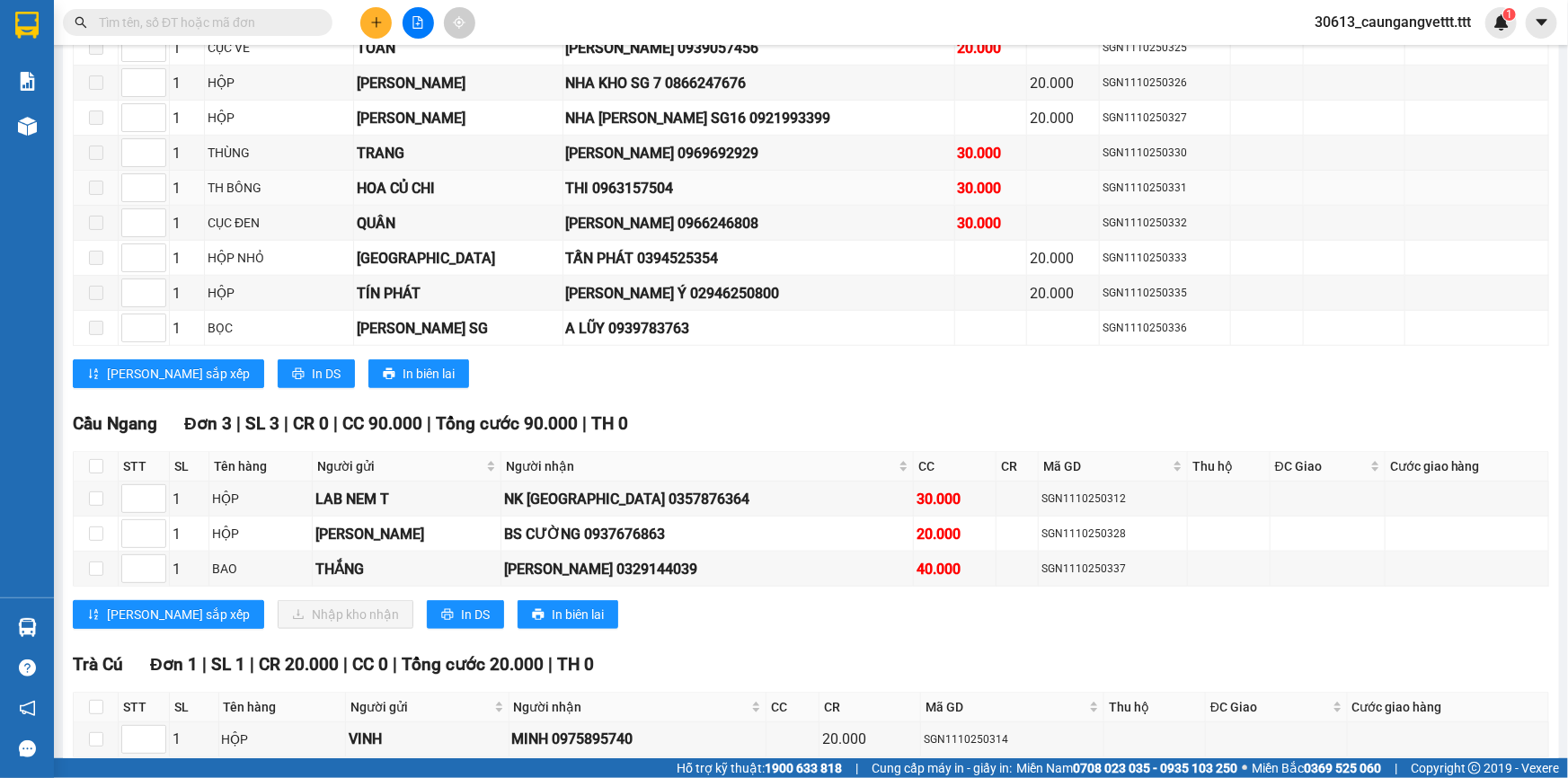
scroll to position [817, 0]
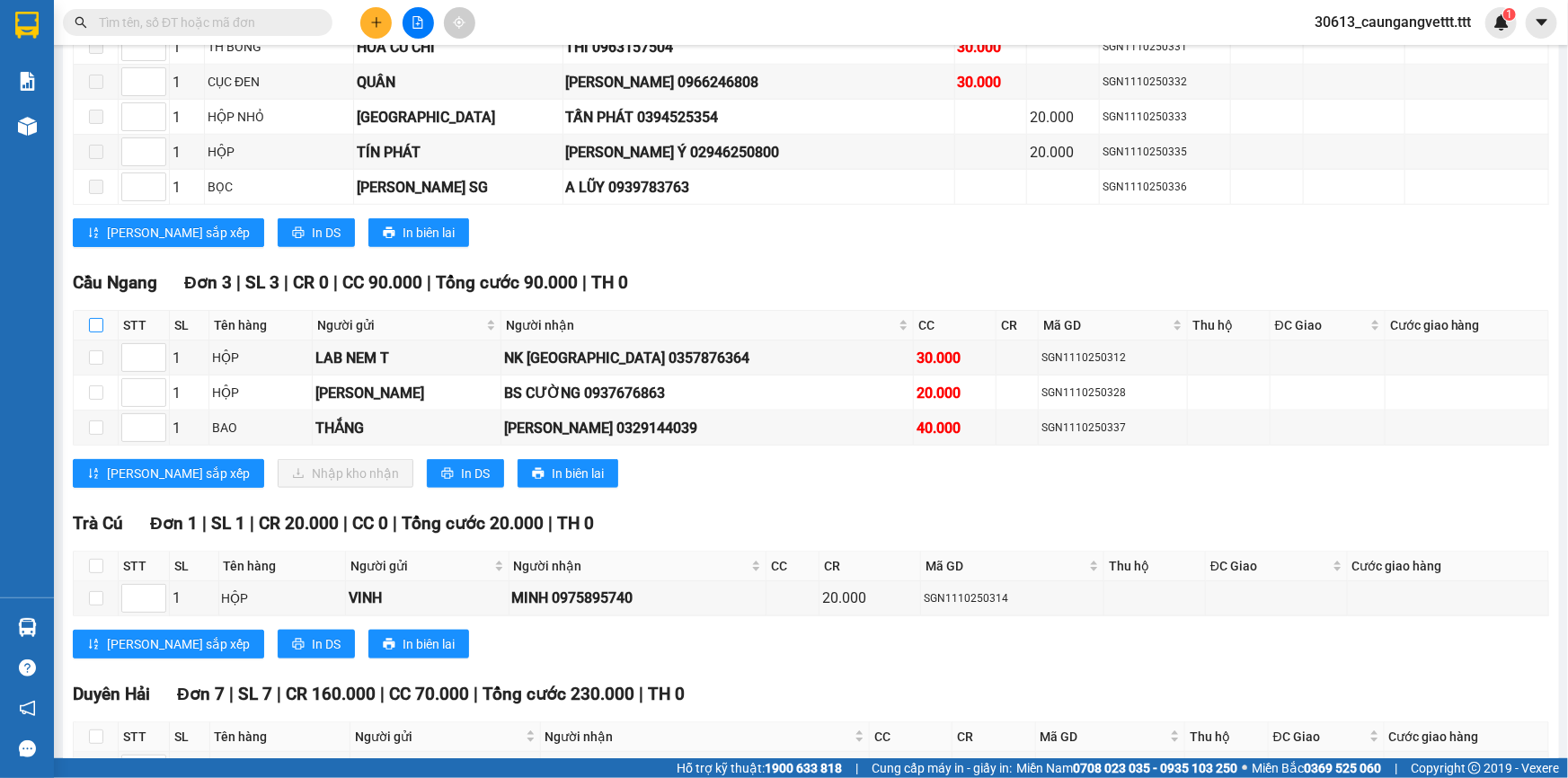
click at [94, 318] on input "checkbox" at bounding box center [96, 325] width 14 height 14
checkbox input "true"
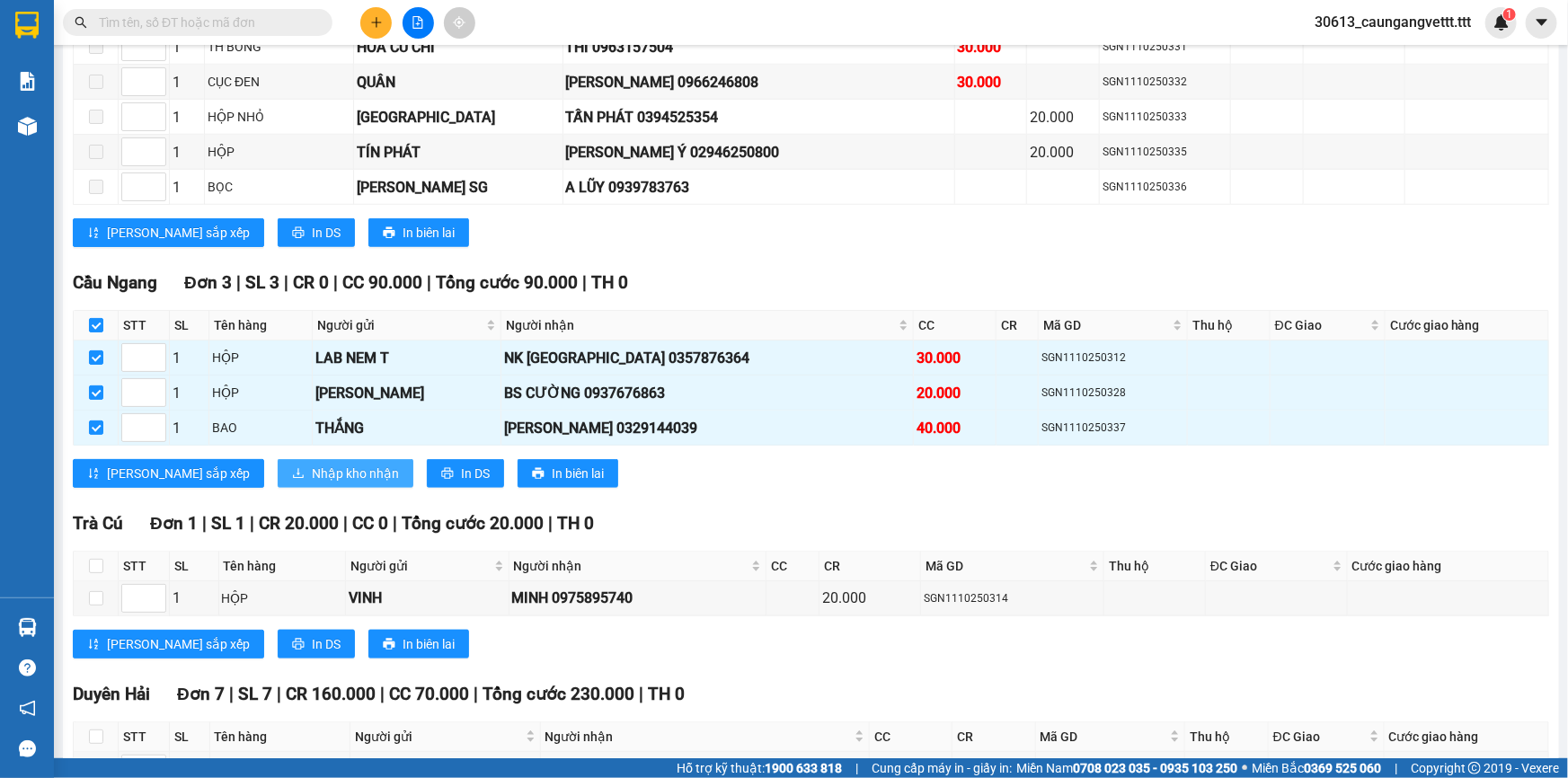
click at [312, 471] on span "Nhập kho nhận" at bounding box center [356, 474] width 87 height 20
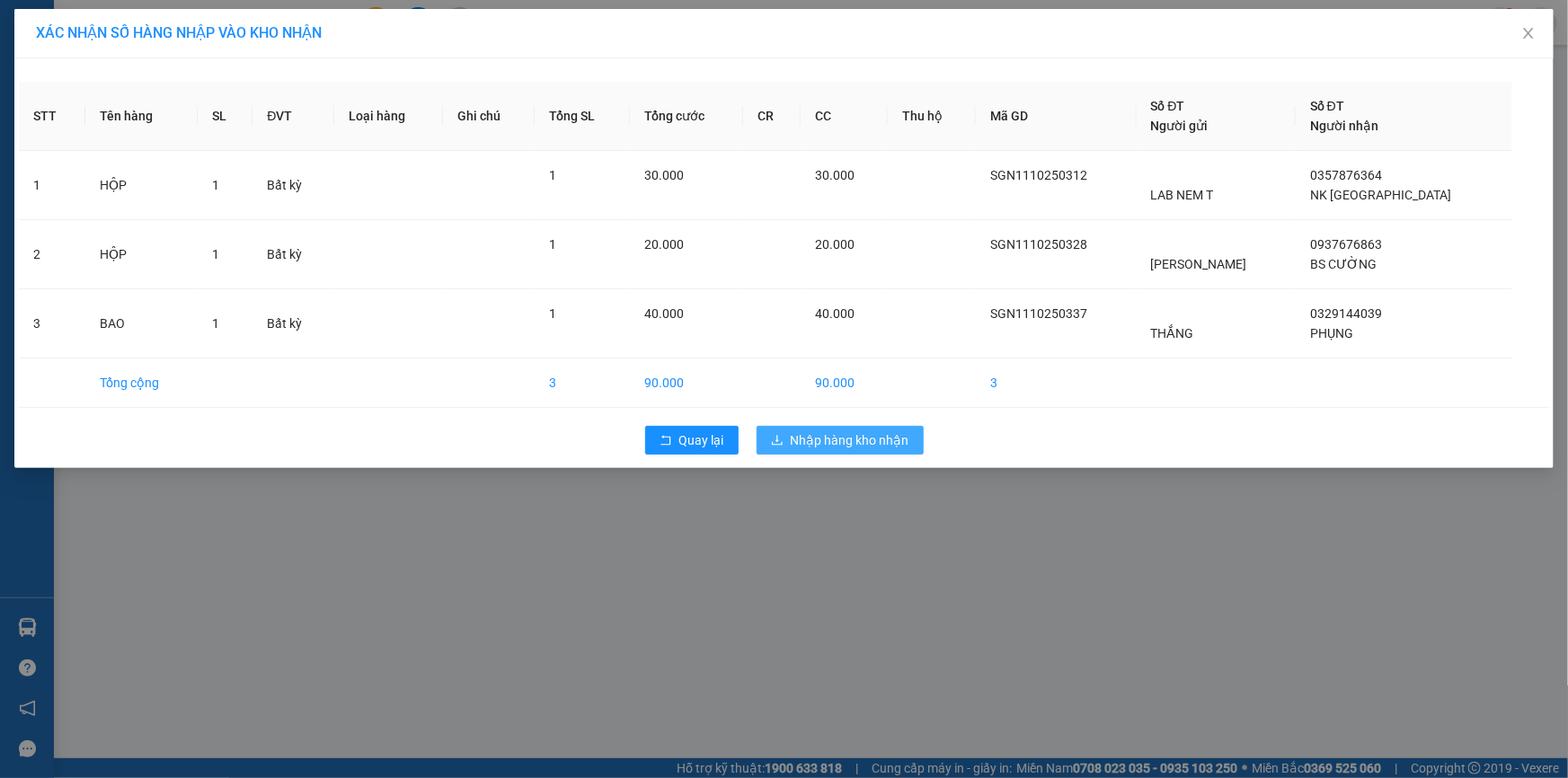
click at [868, 443] on span "Nhập hàng kho nhận" at bounding box center [849, 440] width 118 height 20
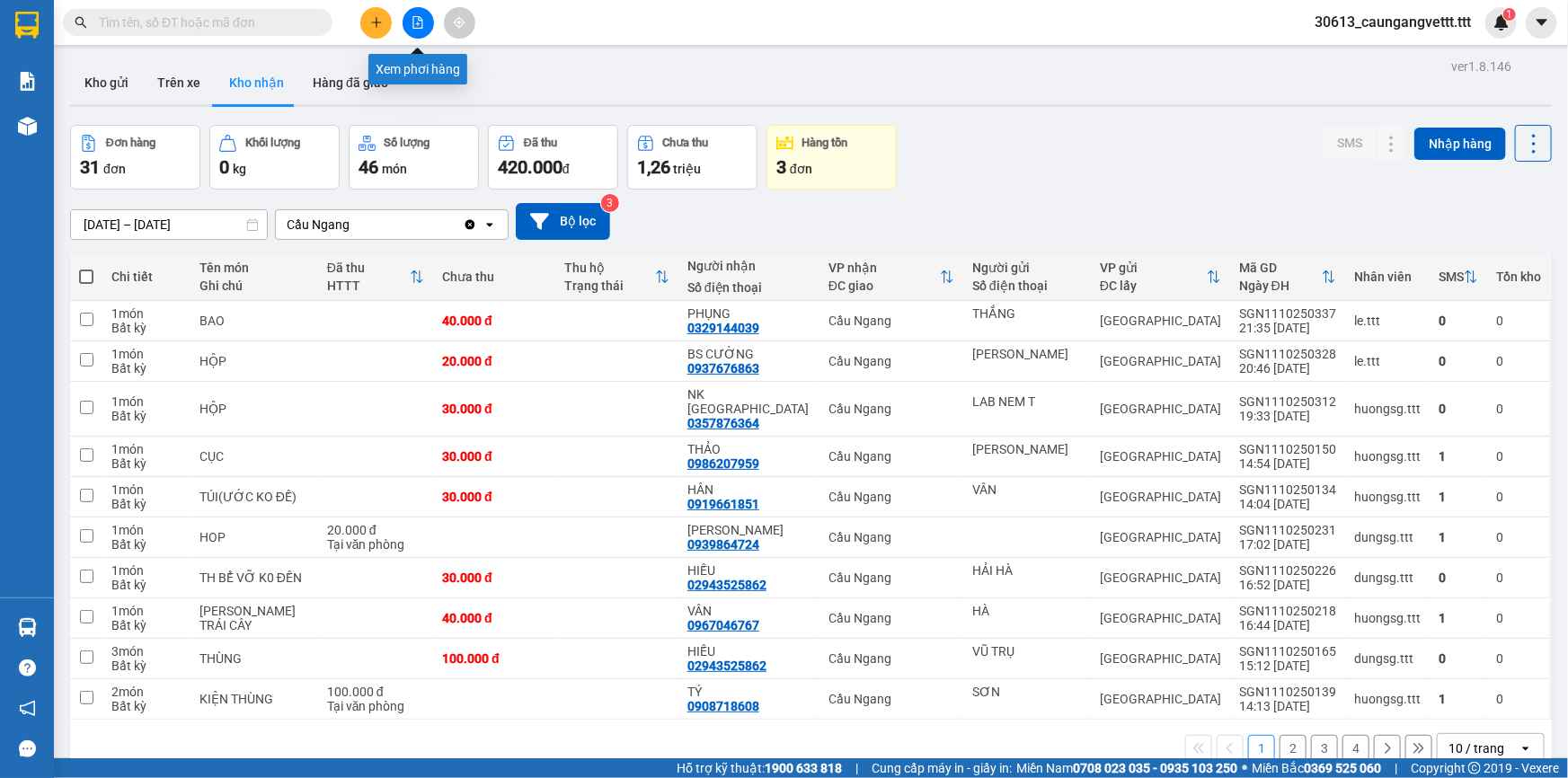
click at [410, 24] on button at bounding box center [418, 23] width 32 height 32
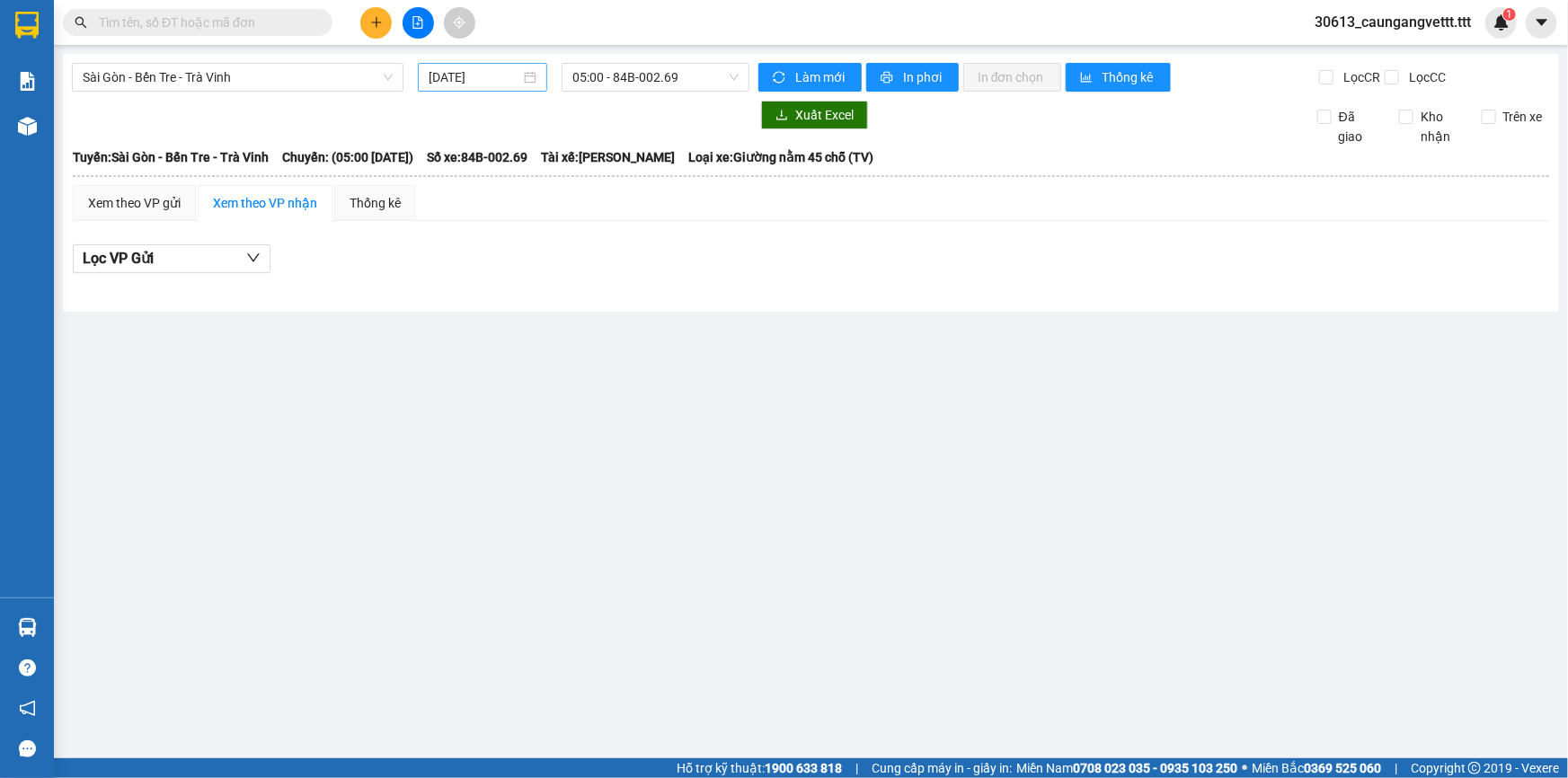
click at [440, 76] on input "[DATE]" at bounding box center [474, 78] width 91 height 20
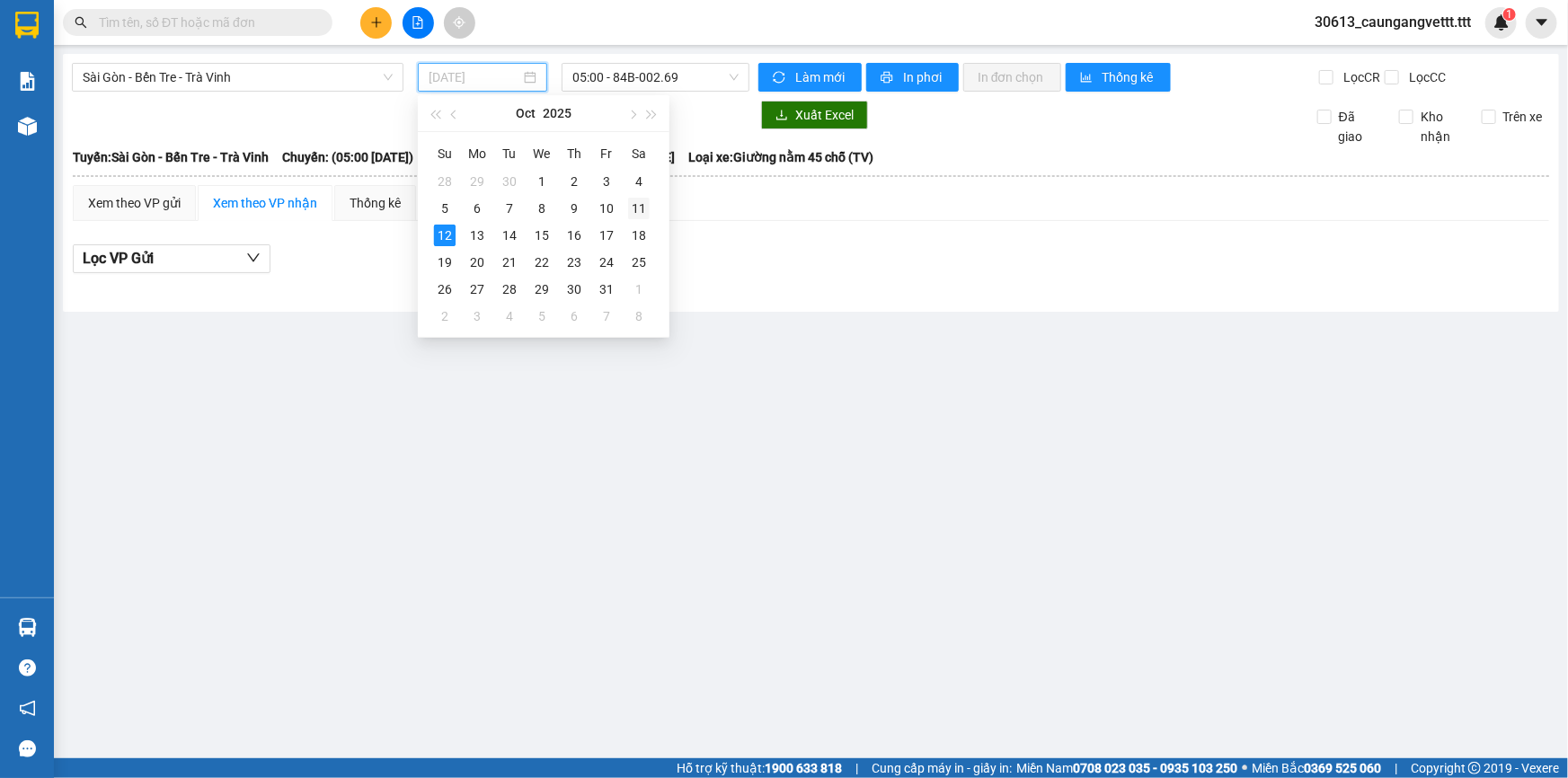
click at [636, 207] on div "11" at bounding box center [639, 209] width 22 height 22
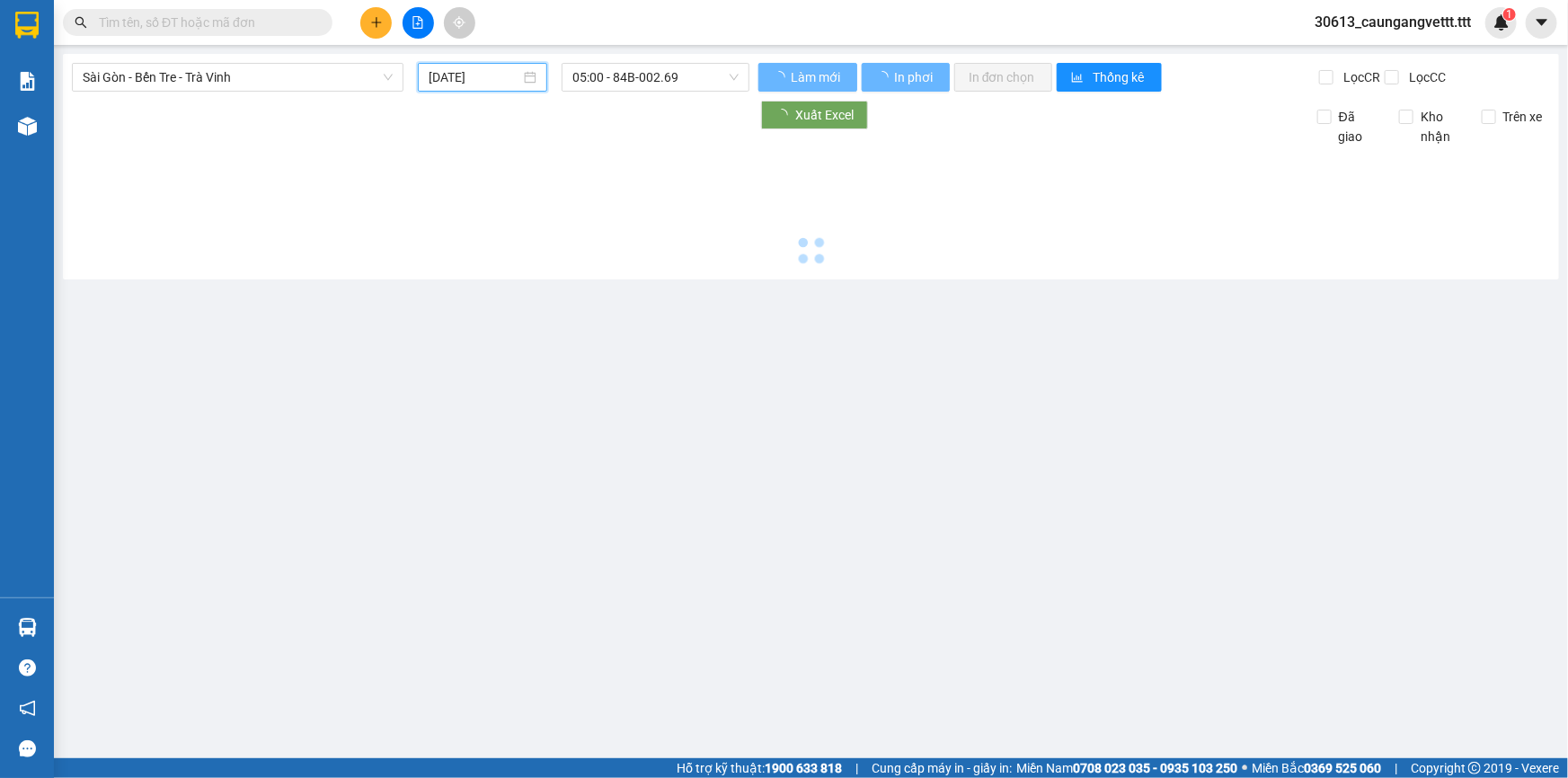
type input "[DATE]"
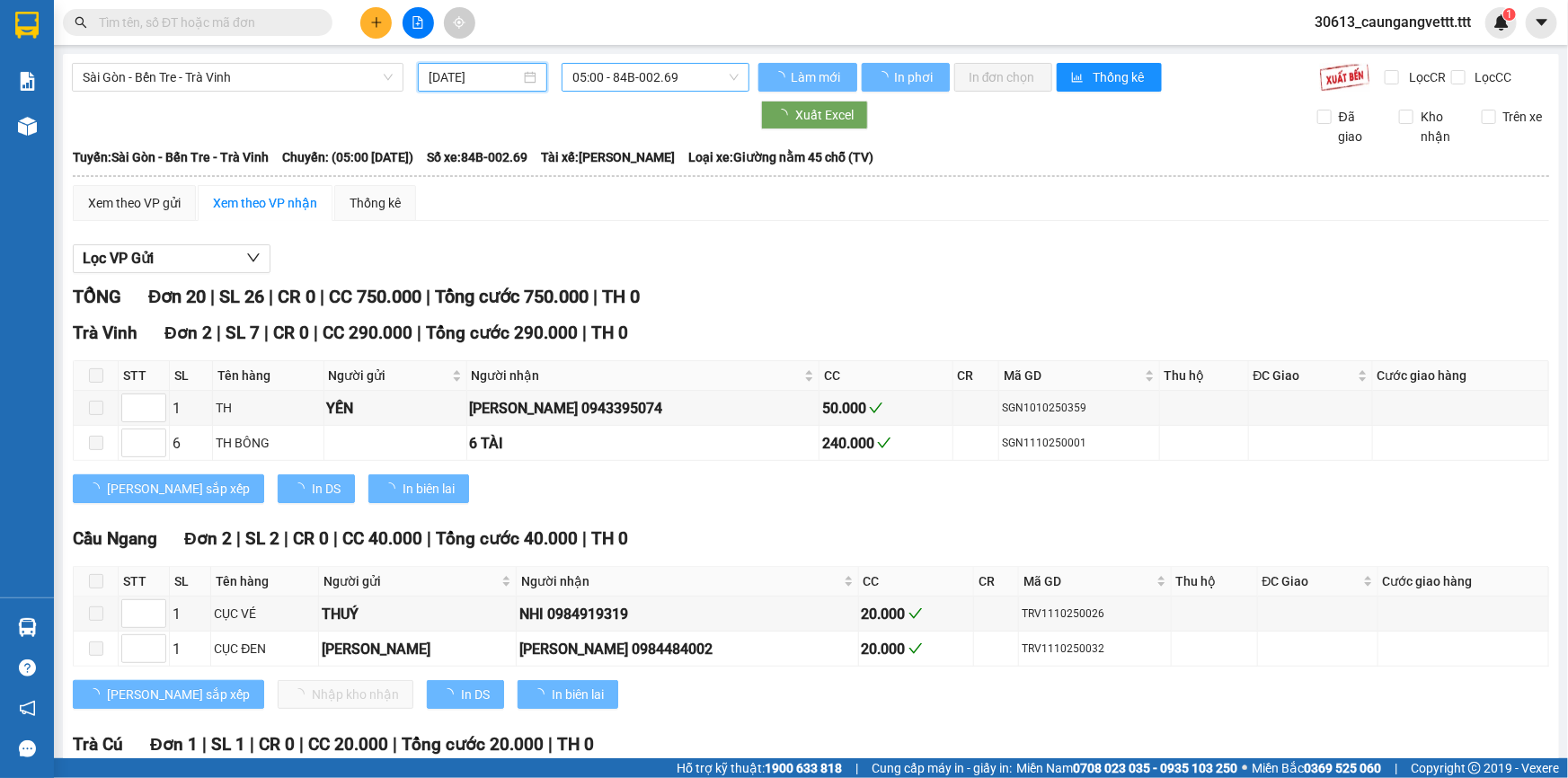
click at [629, 79] on span "05:00 - 84B-002.69" at bounding box center [654, 77] width 166 height 27
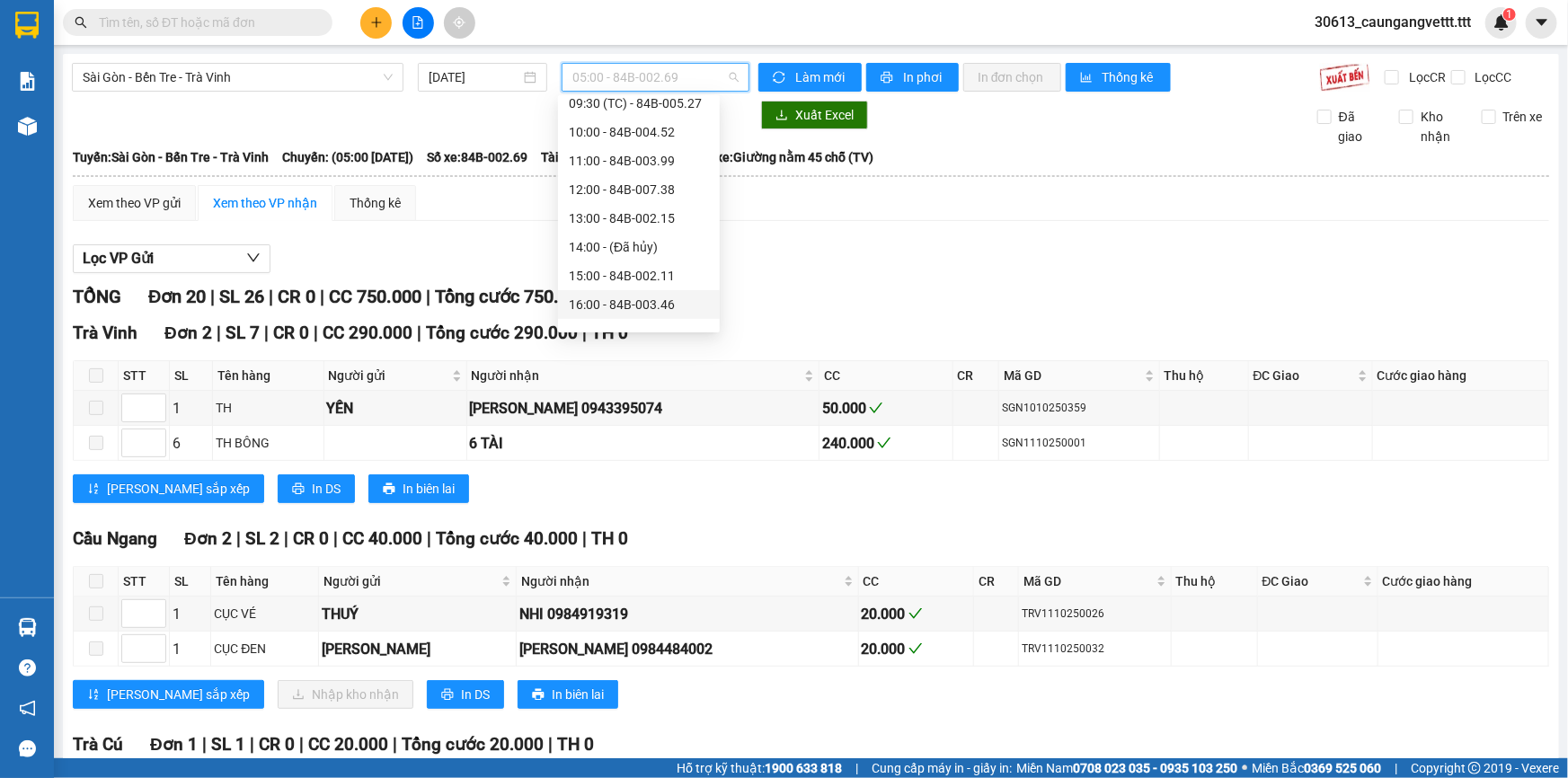
scroll to position [344, 0]
click at [613, 259] on div "20:00 - 84B-001.95" at bounding box center [639, 258] width 140 height 20
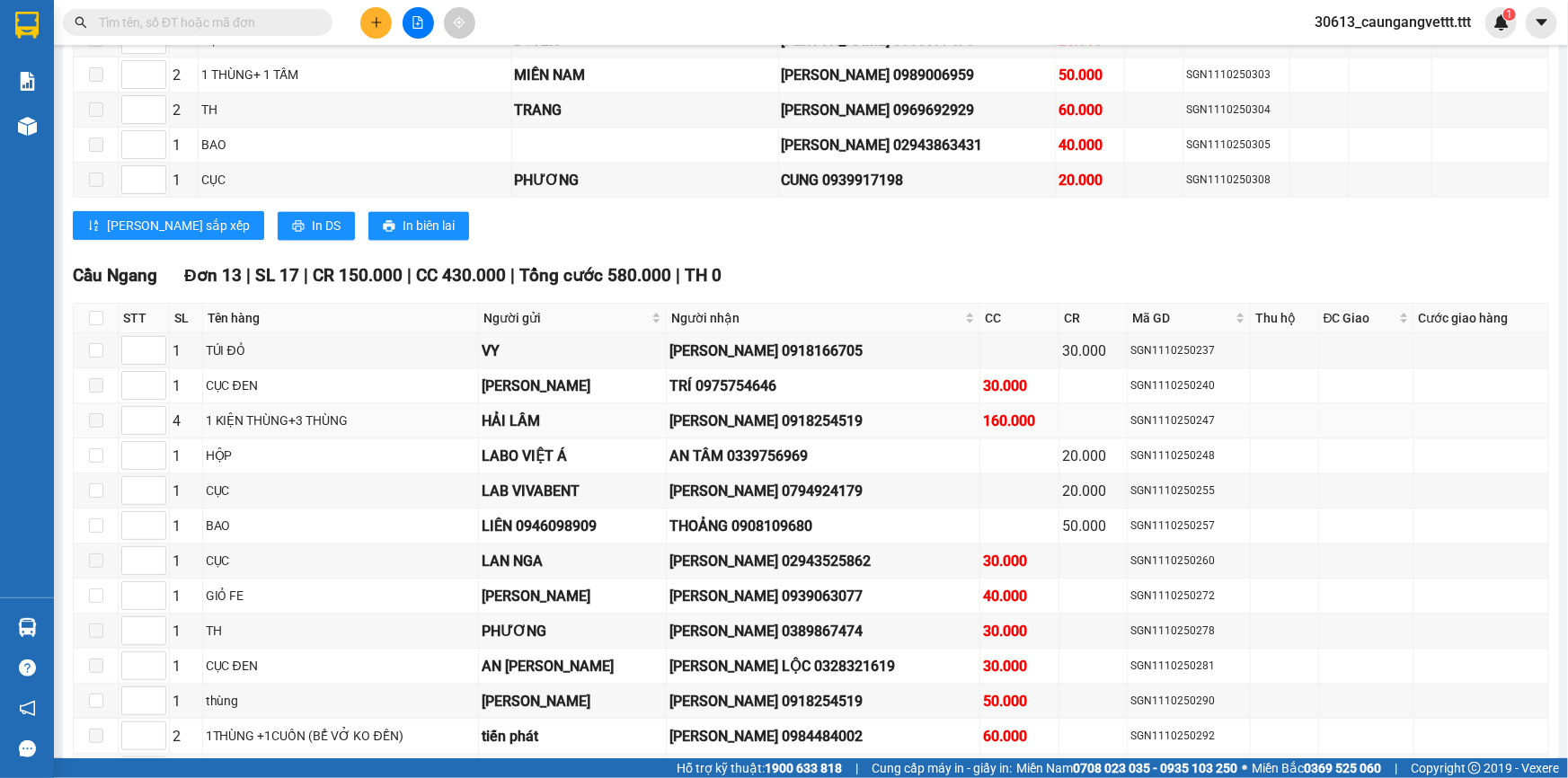
scroll to position [1797, 0]
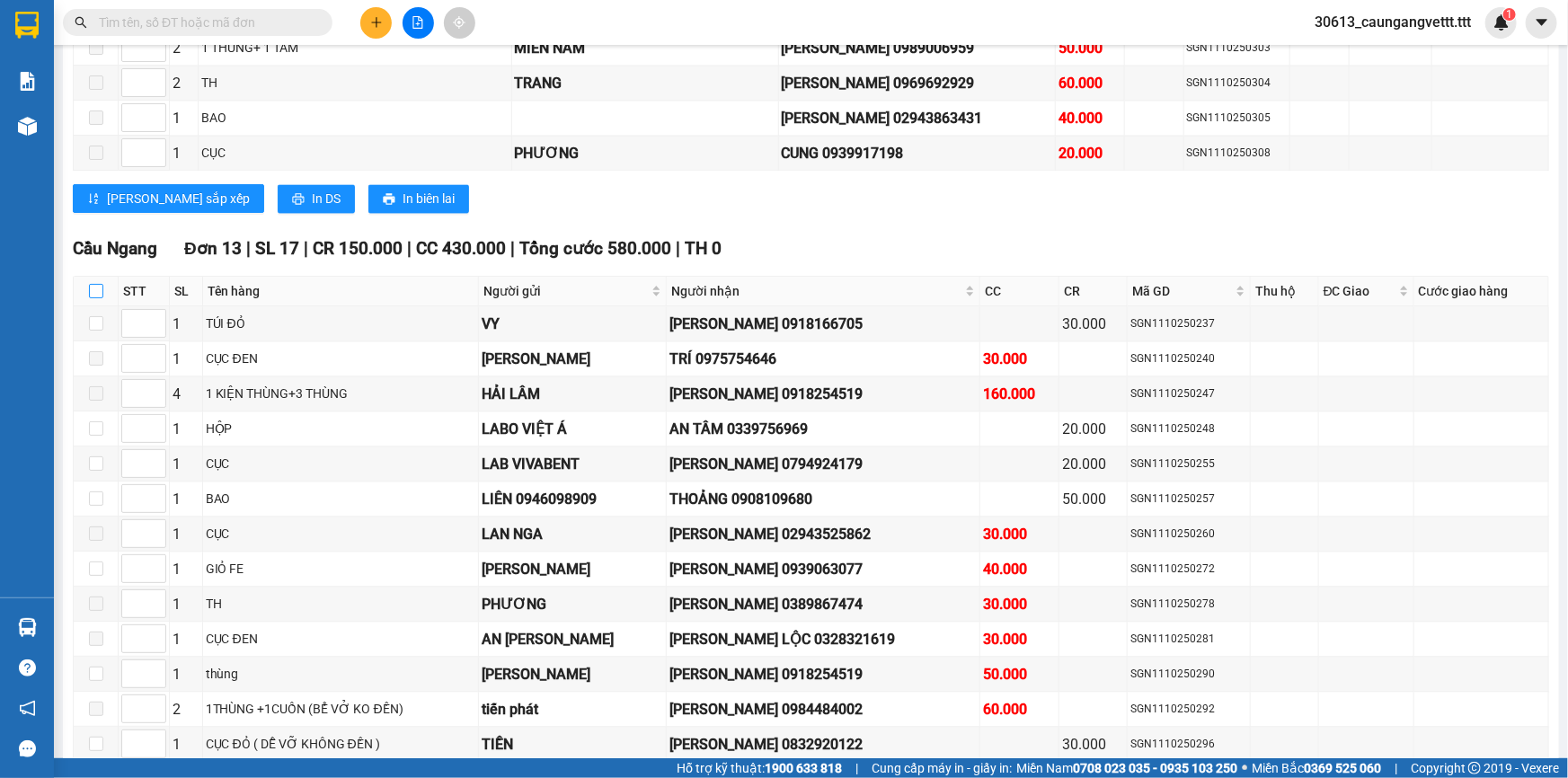
click at [94, 284] on input "checkbox" at bounding box center [96, 291] width 14 height 14
checkbox input "true"
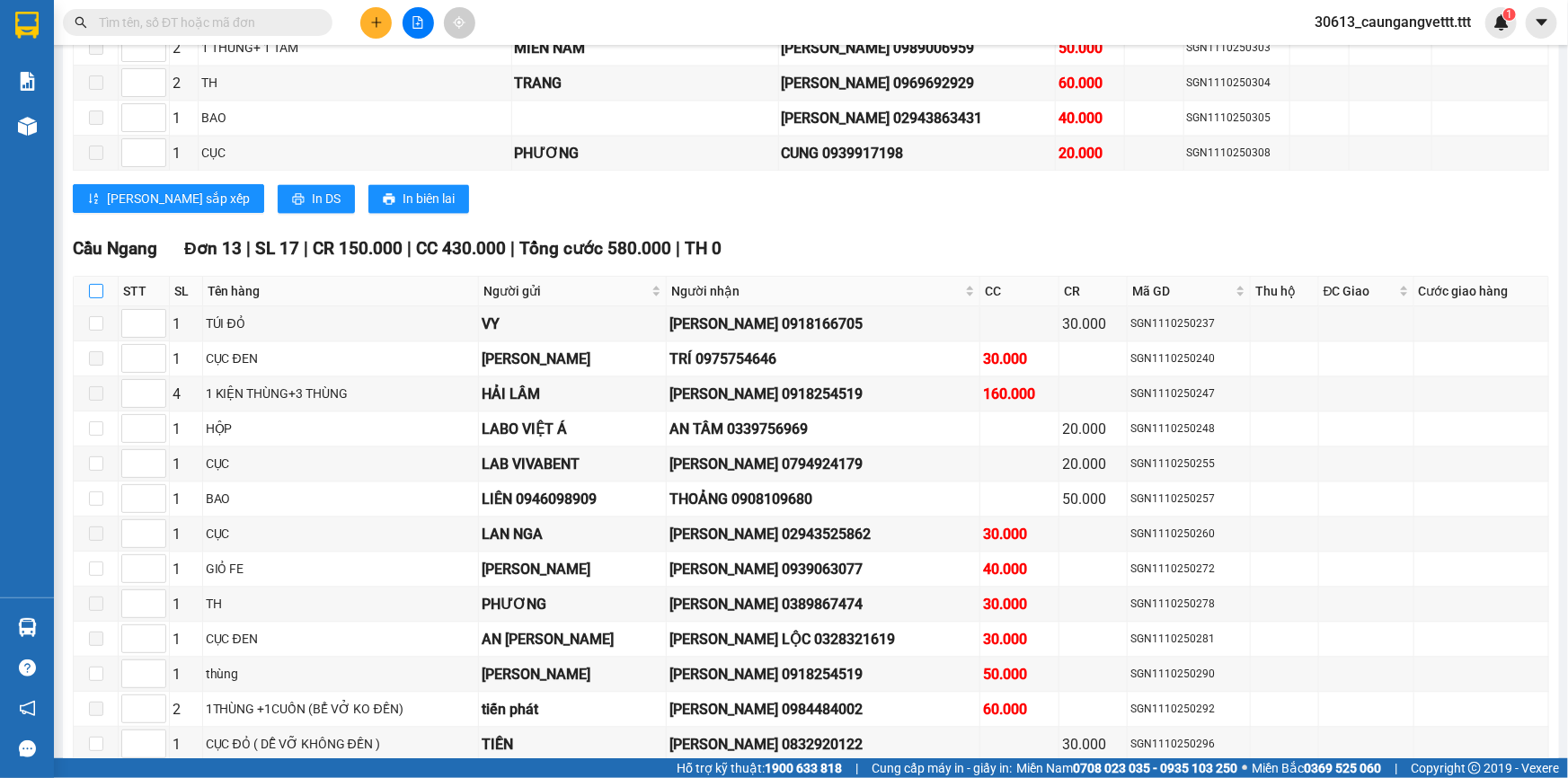
checkbox input "true"
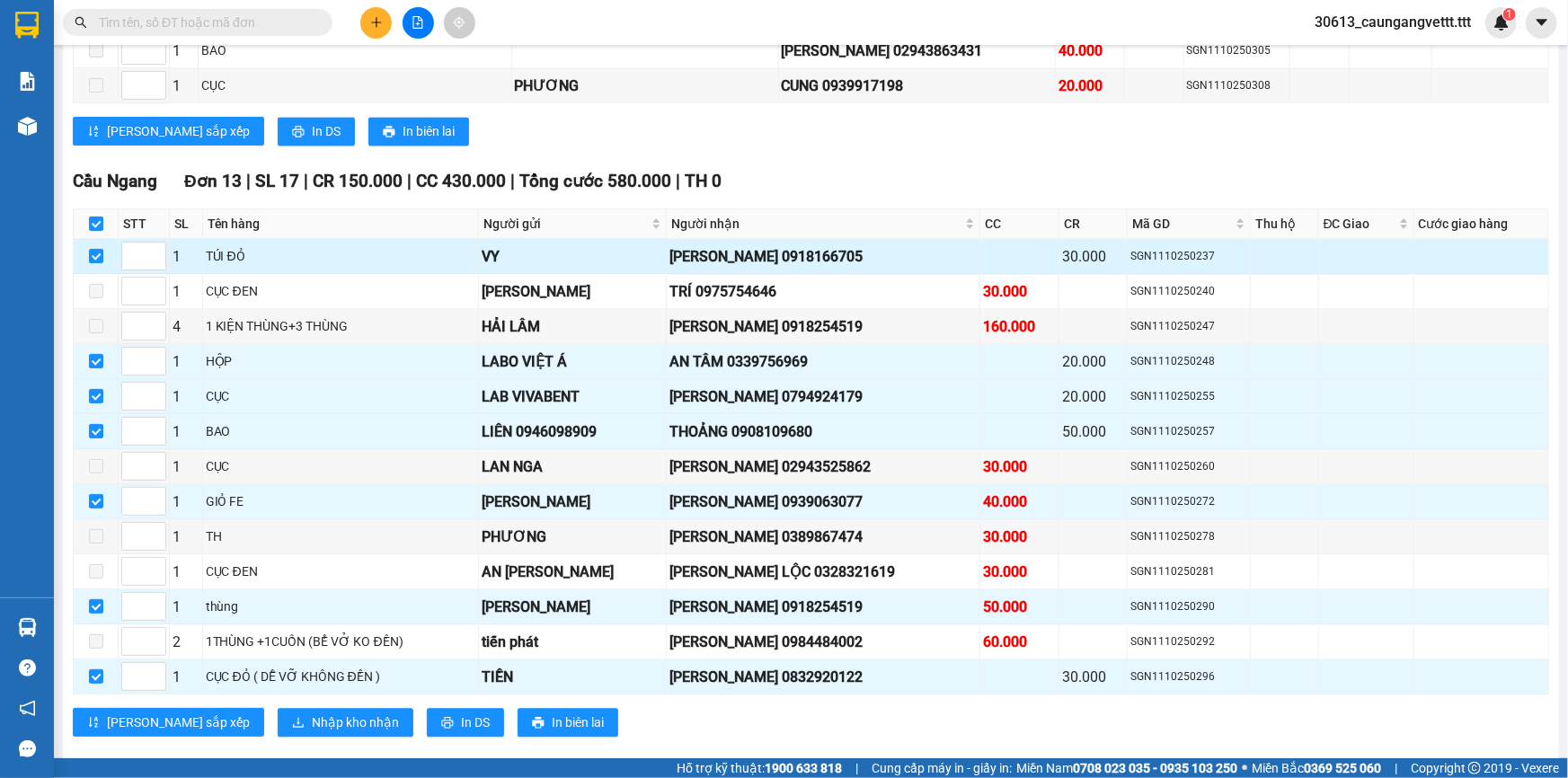
scroll to position [1960, 0]
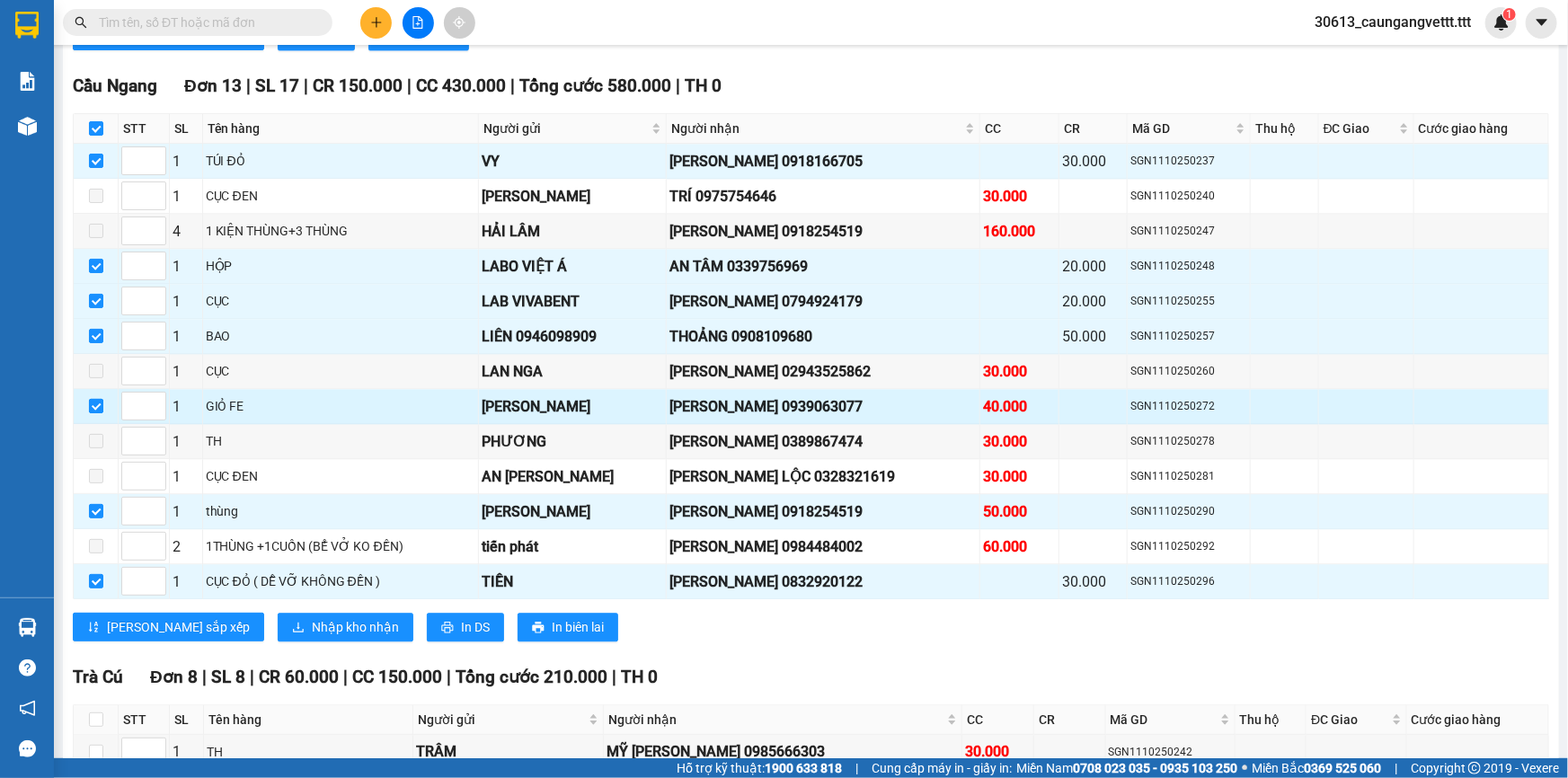
click at [95, 399] on input "checkbox" at bounding box center [96, 406] width 14 height 14
checkbox input "false"
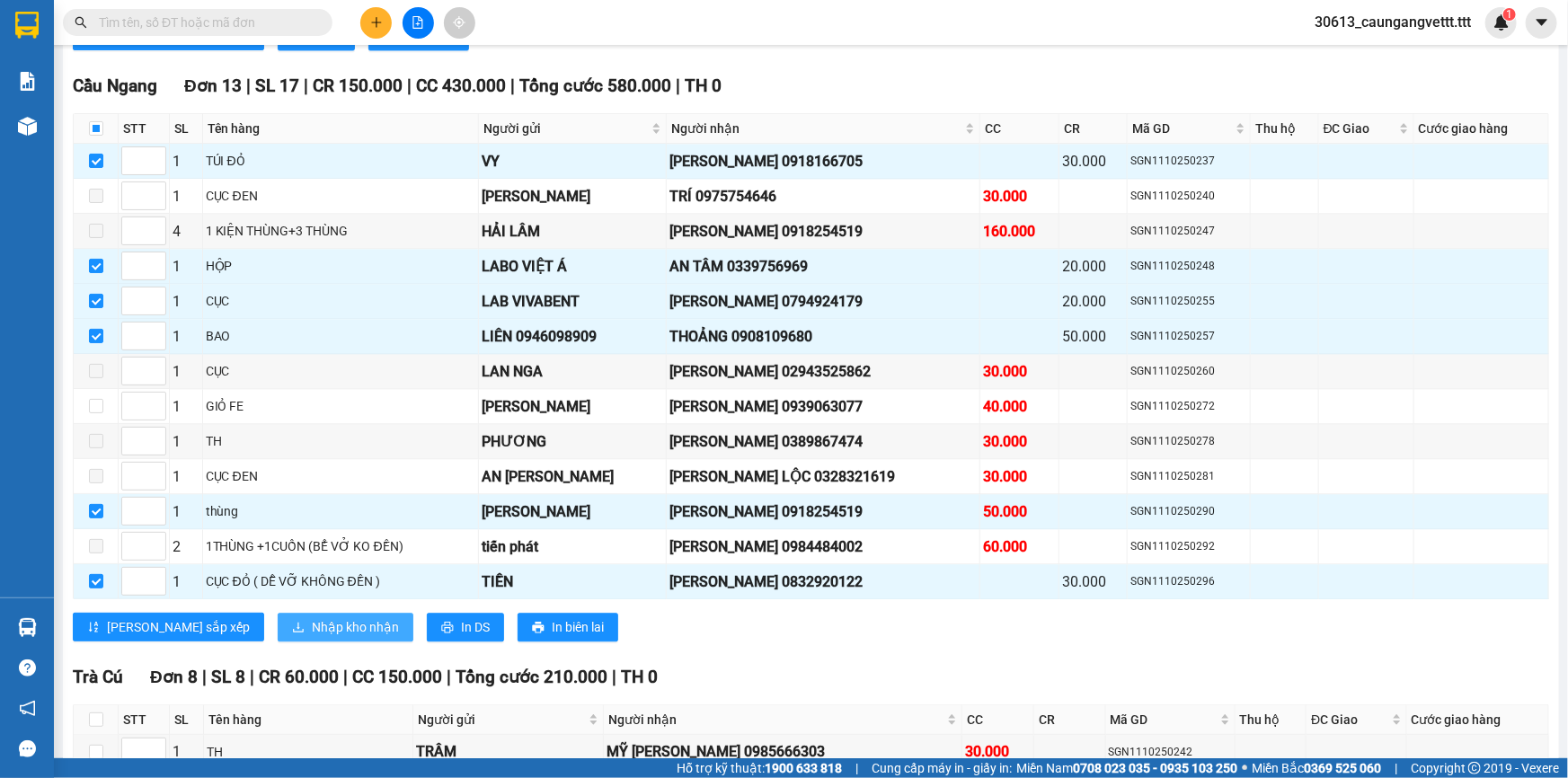
click at [312, 617] on span "Nhập kho nhận" at bounding box center [356, 627] width 87 height 20
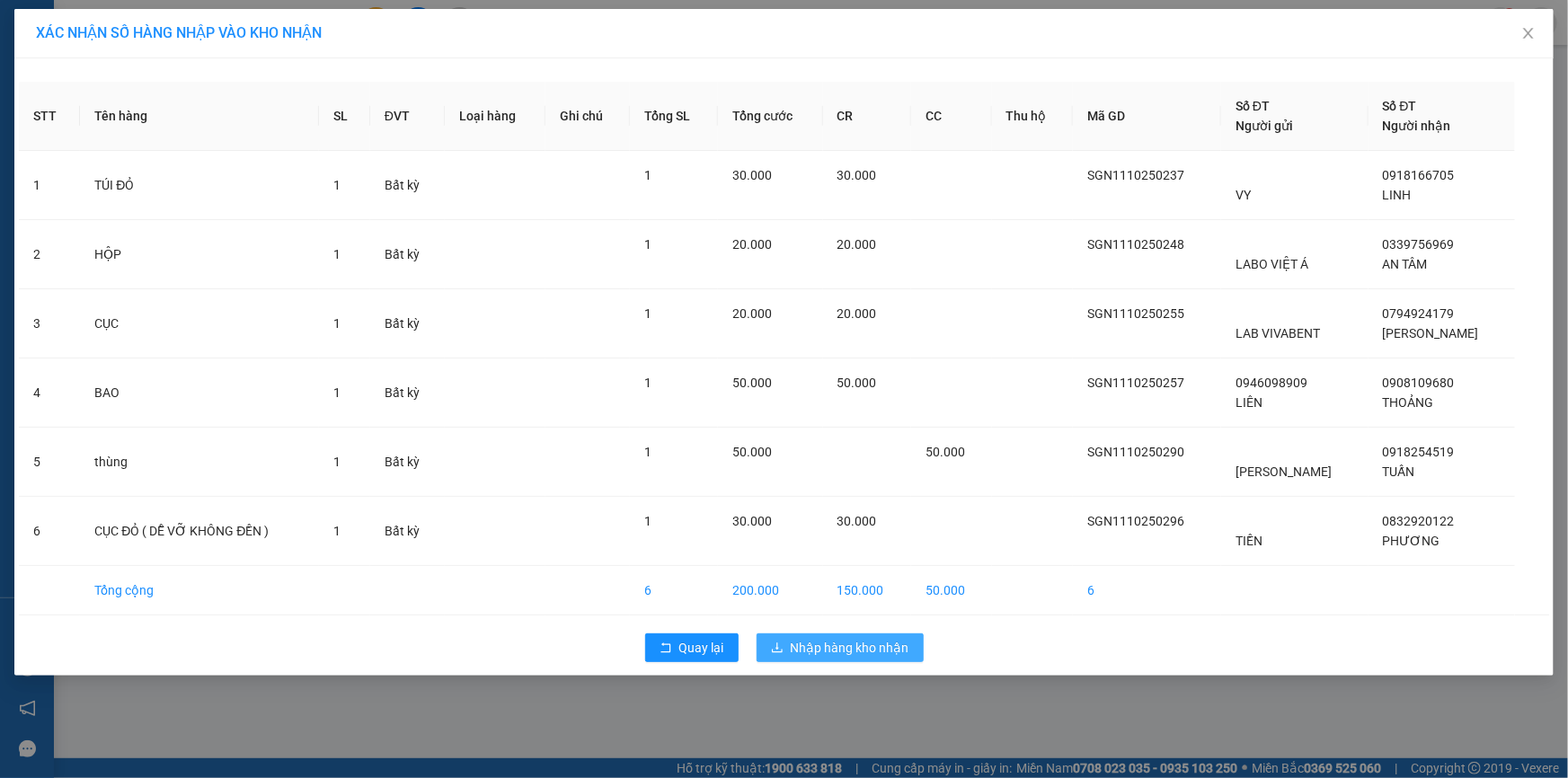
click at [849, 654] on span "Nhập hàng kho nhận" at bounding box center [849, 648] width 118 height 20
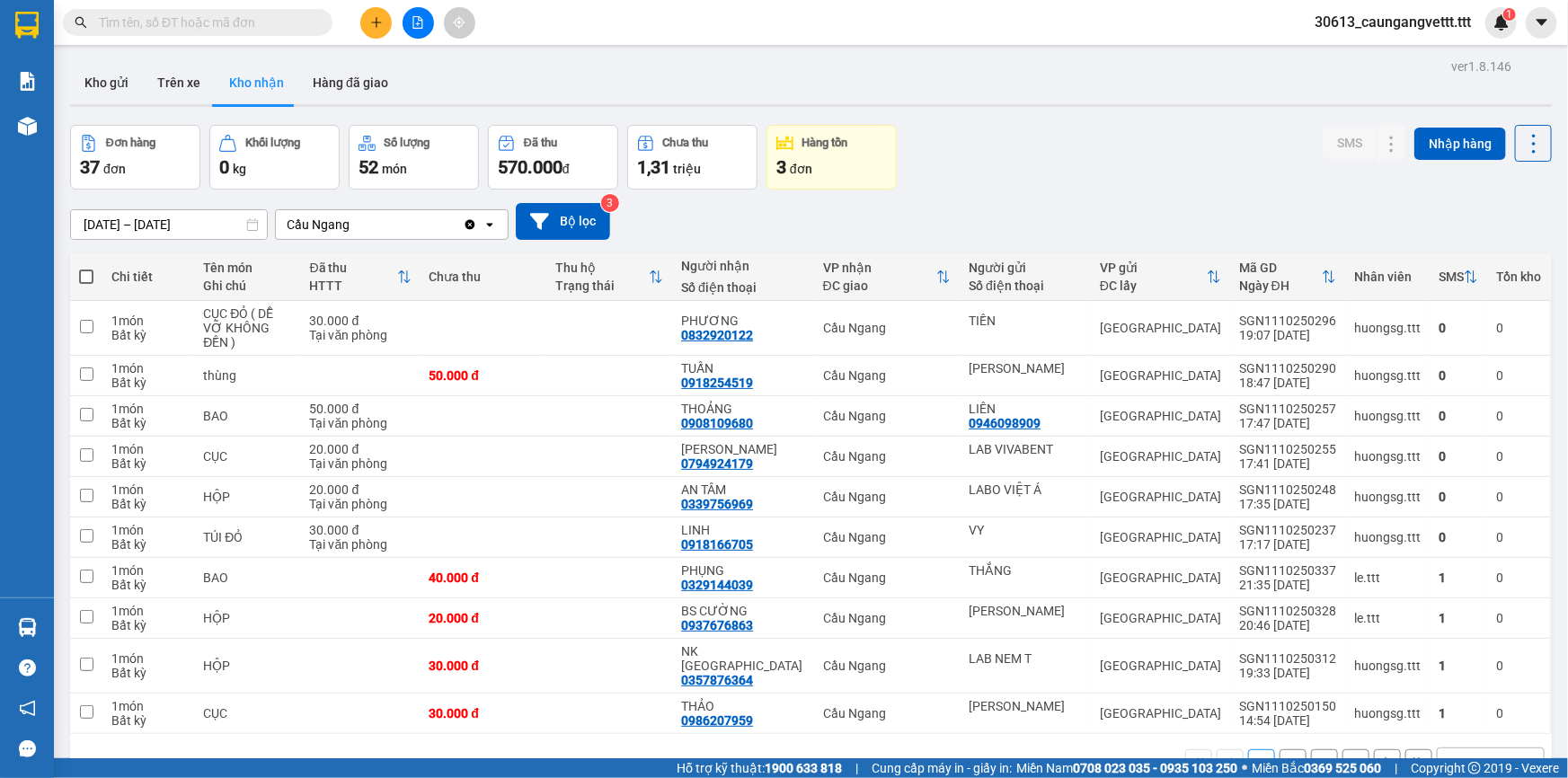
click at [1466, 754] on div "10 / trang" at bounding box center [1476, 763] width 56 height 18
drag, startPoint x: 1456, startPoint y: 693, endPoint x: 1436, endPoint y: 689, distance: 20.4
click at [1456, 697] on span "100 / trang" at bounding box center [1470, 694] width 65 height 18
